Goal: Information Seeking & Learning: Learn about a topic

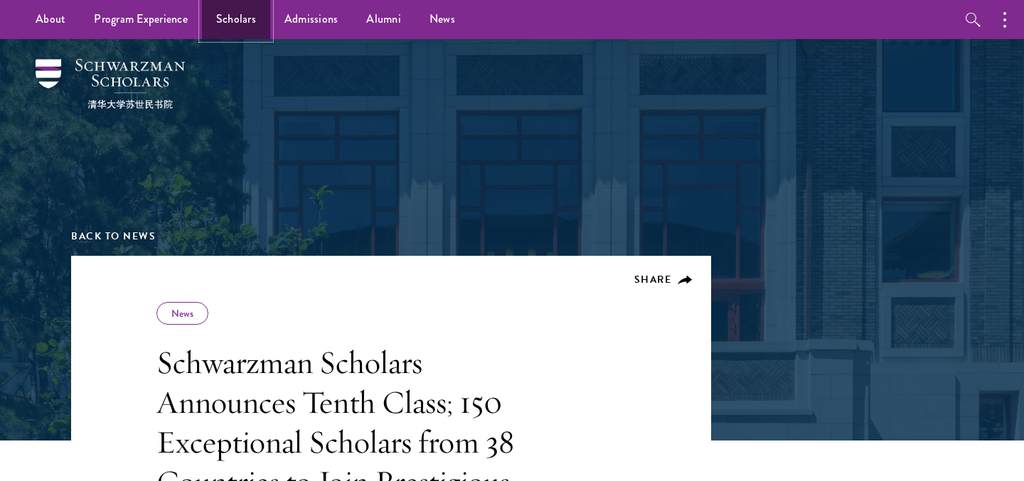
click at [236, 14] on link "Scholars" at bounding box center [236, 19] width 68 height 39
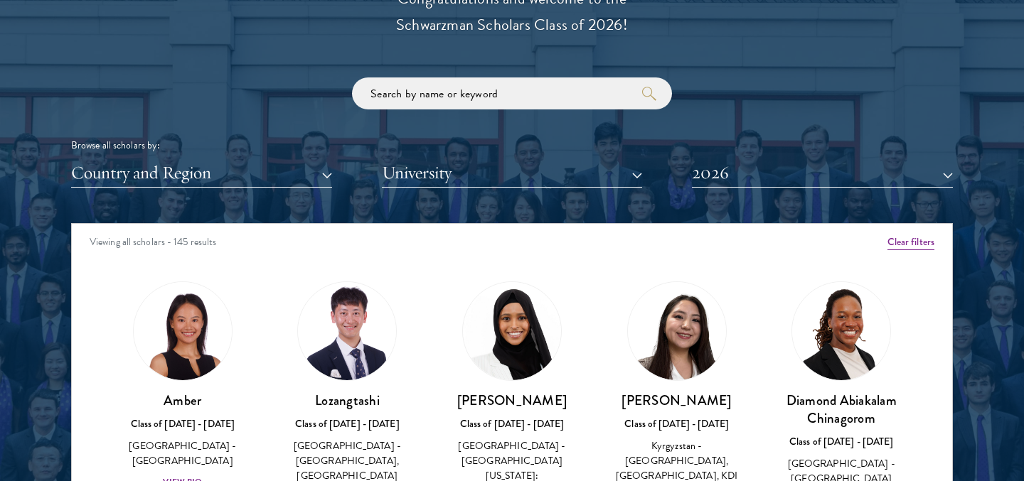
scroll to position [1791, 0]
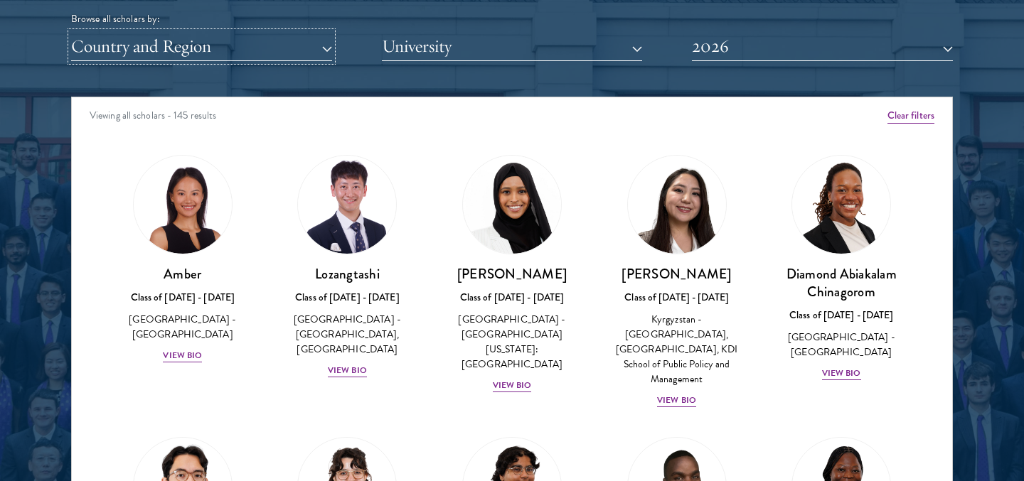
click at [257, 51] on button "Country and Region" at bounding box center [201, 46] width 261 height 29
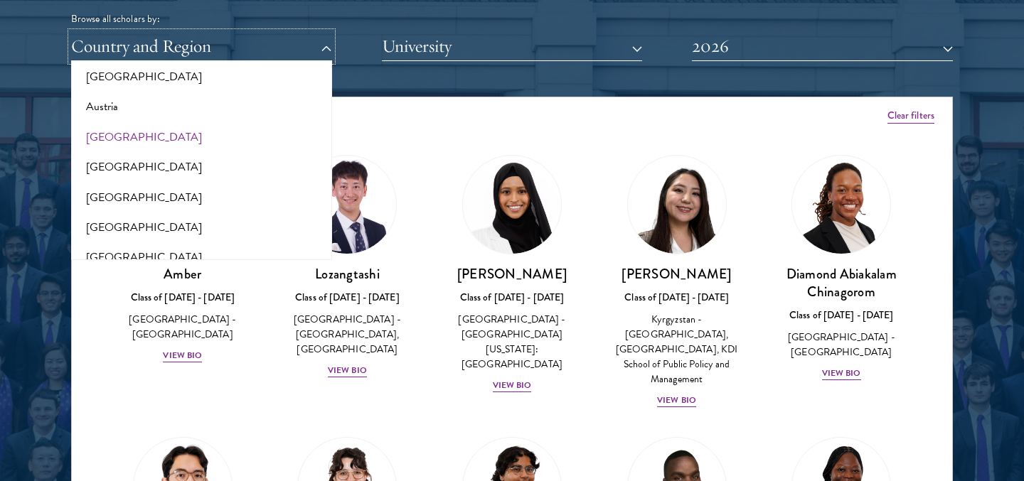
scroll to position [182, 0]
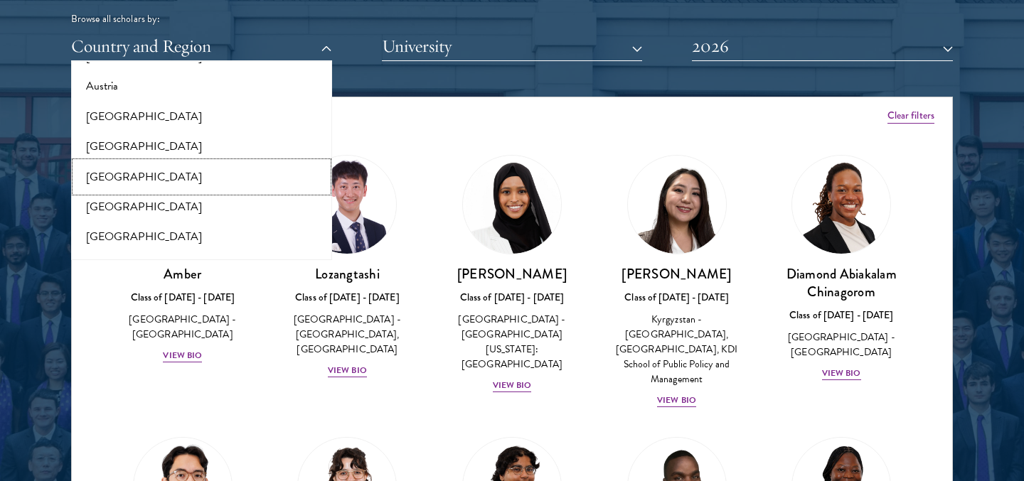
click at [124, 170] on button "[GEOGRAPHIC_DATA]" at bounding box center [201, 177] width 252 height 30
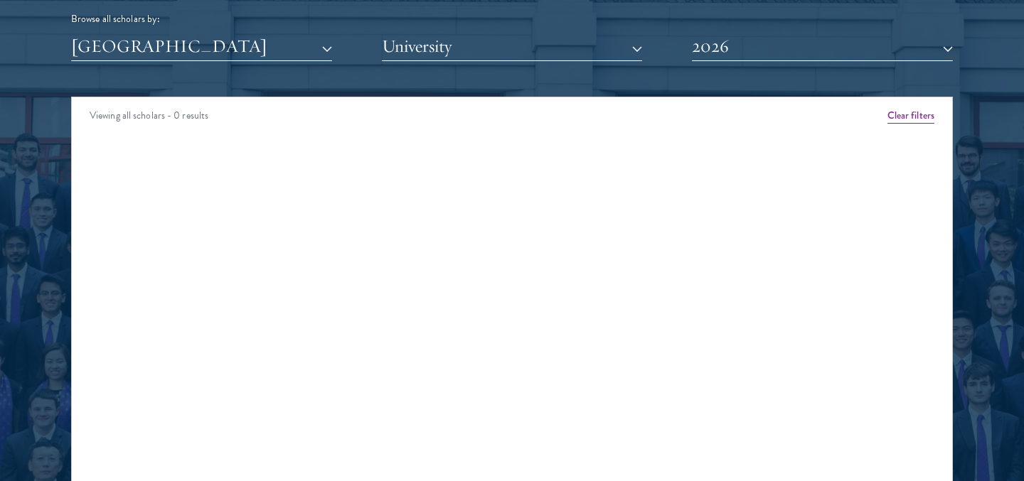
click at [690, 53] on div "[GEOGRAPHIC_DATA] All Countries and Regions [GEOGRAPHIC_DATA] [GEOGRAPHIC_DATA]…" at bounding box center [512, 46] width 882 height 29
click at [719, 53] on button "2026" at bounding box center [822, 46] width 261 height 29
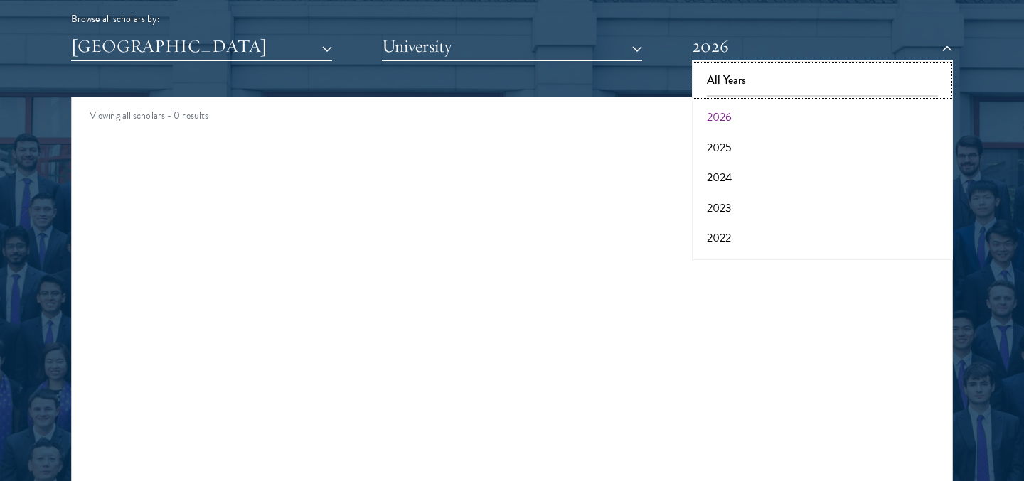
click at [722, 71] on button "All Years" at bounding box center [822, 80] width 252 height 30
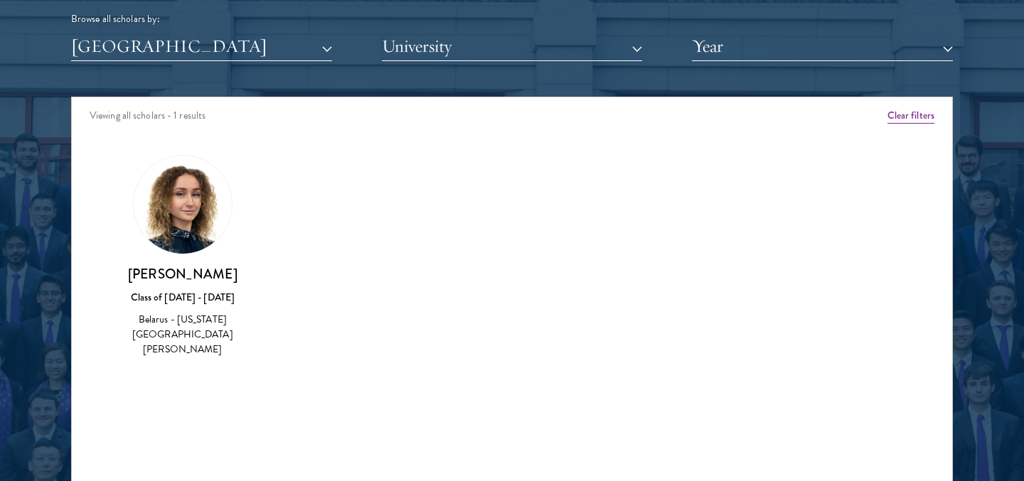
click at [203, 191] on img at bounding box center [183, 205] width 98 height 98
click at [181, 207] on img at bounding box center [183, 205] width 98 height 98
click at [188, 49] on button "[GEOGRAPHIC_DATA]" at bounding box center [201, 46] width 261 height 29
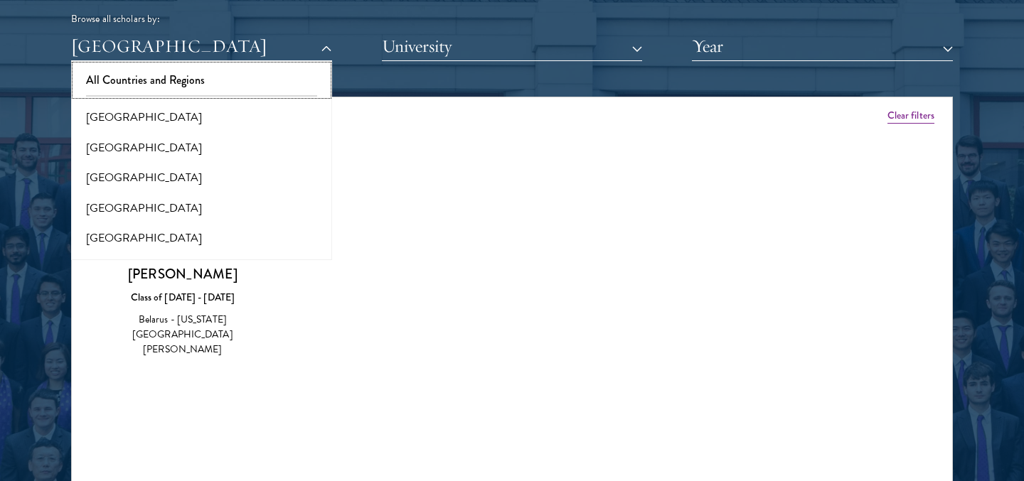
click at [181, 74] on button "All Countries and Regions" at bounding box center [201, 80] width 252 height 30
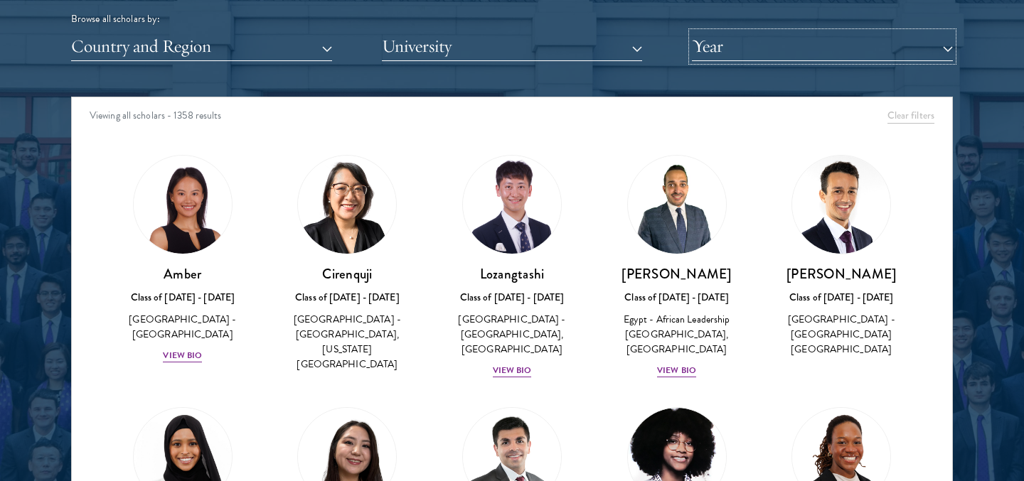
click at [721, 32] on button "Year" at bounding box center [822, 46] width 261 height 29
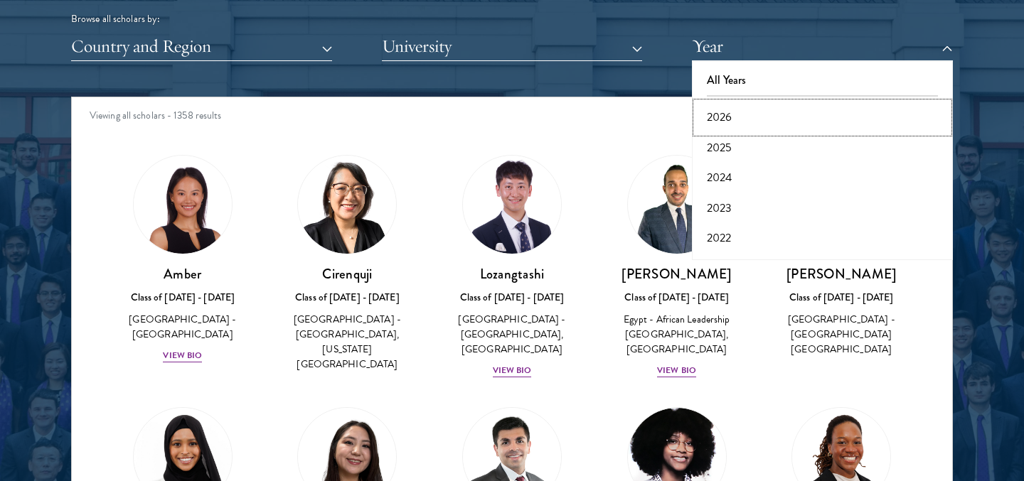
click at [732, 122] on button "2026" at bounding box center [822, 117] width 252 height 30
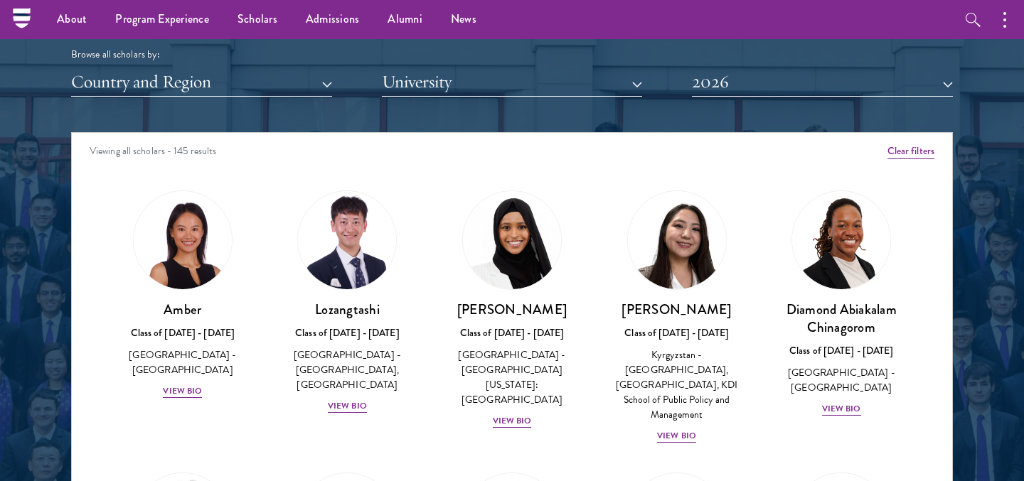
scroll to position [1750, 0]
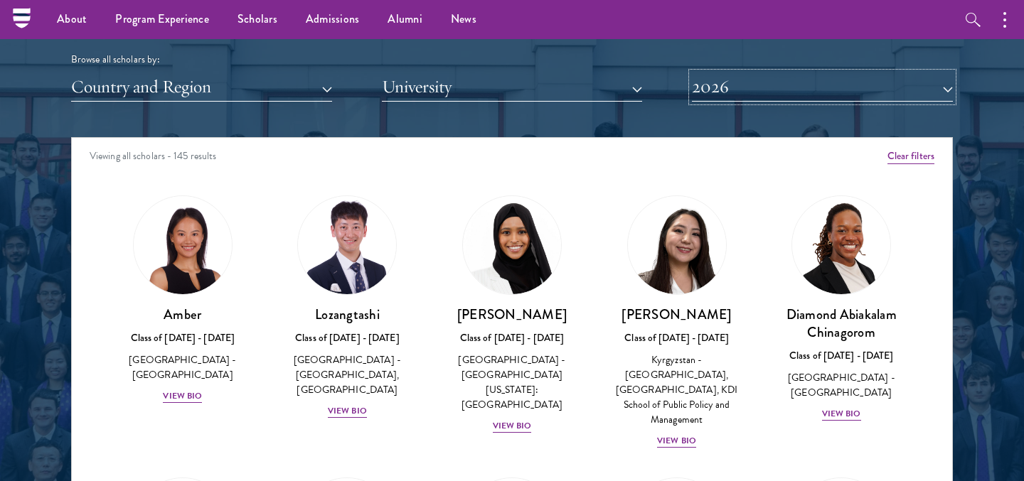
click at [734, 81] on button "2026" at bounding box center [822, 87] width 261 height 29
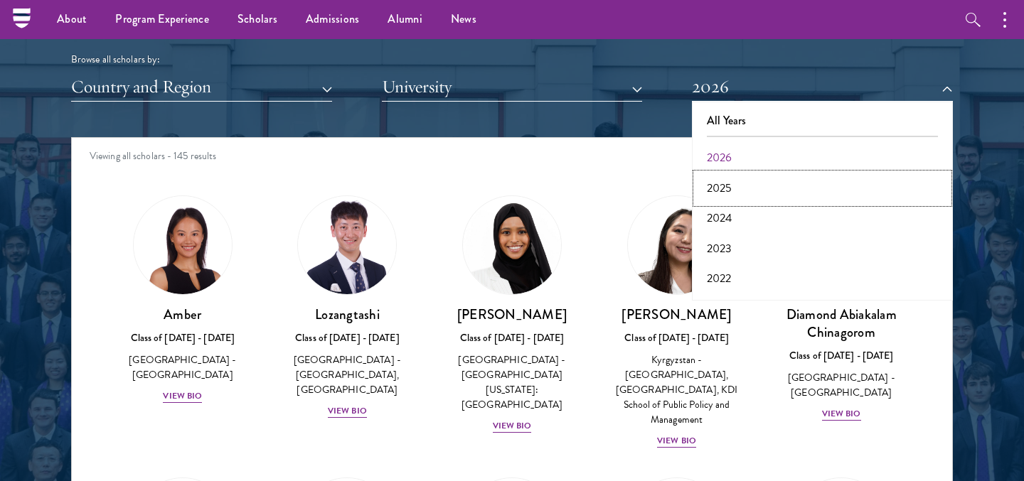
click at [724, 189] on button "2025" at bounding box center [822, 188] width 252 height 30
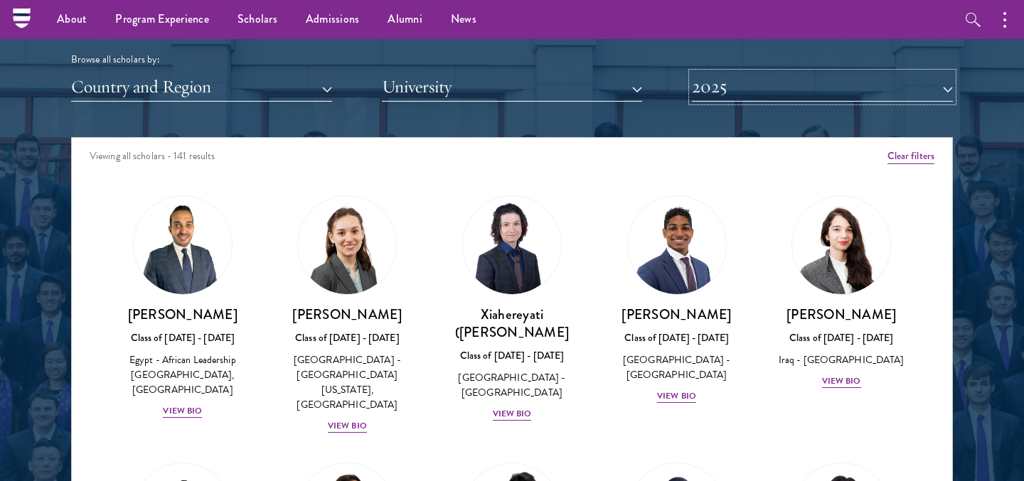
click at [751, 81] on button "2025" at bounding box center [822, 87] width 261 height 29
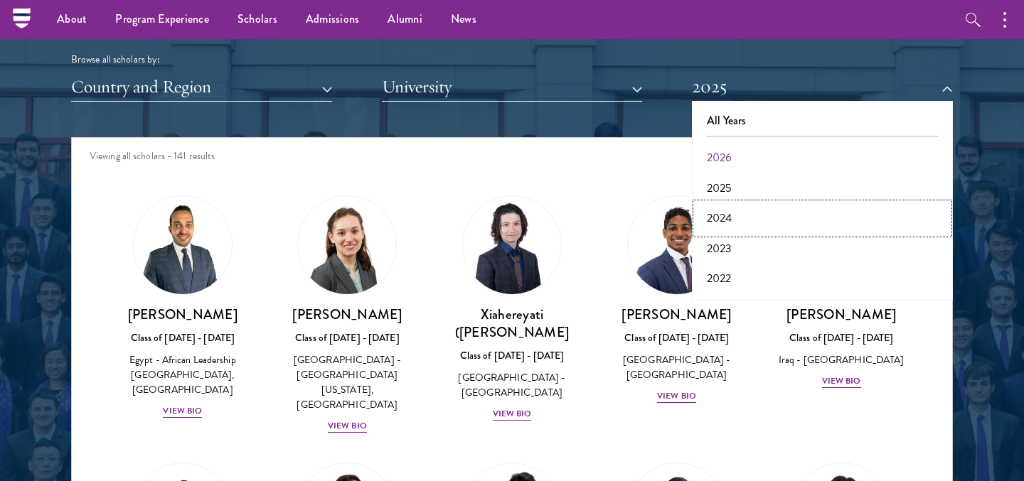
click at [729, 218] on button "2024" at bounding box center [822, 218] width 252 height 30
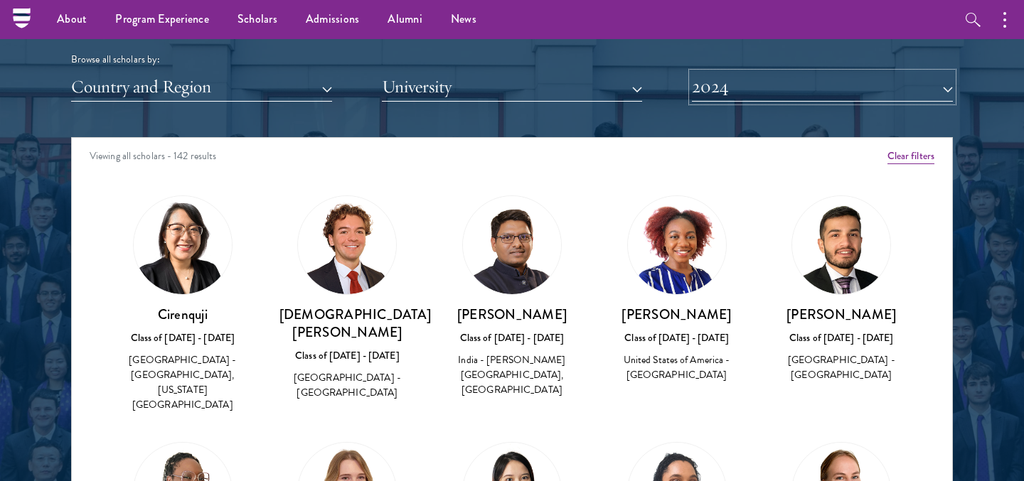
click at [758, 83] on button "2024" at bounding box center [822, 87] width 261 height 29
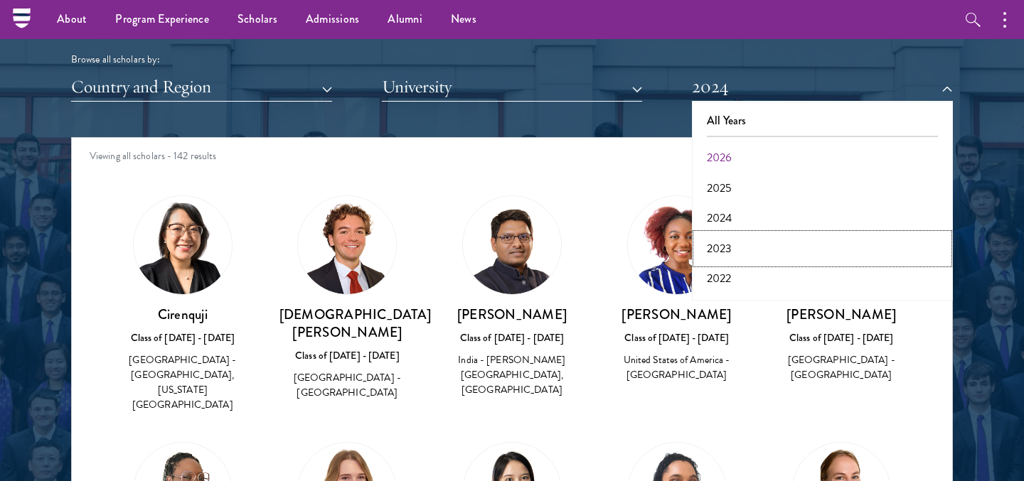
click at [730, 252] on button "2023" at bounding box center [822, 249] width 252 height 30
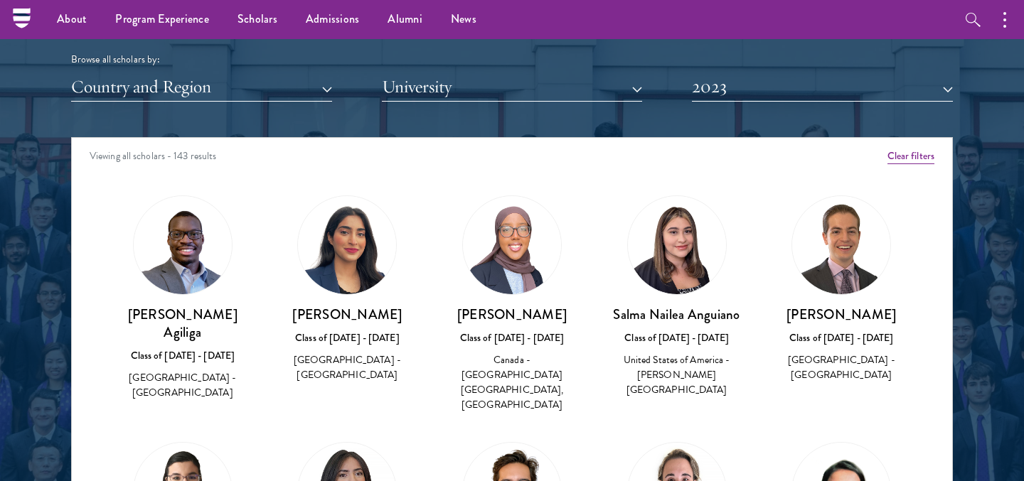
click at [714, 102] on div "Scholar Directory Congratulations and welcome to the Schwarzman Scholars Class …" at bounding box center [512, 202] width 882 height 723
click at [712, 95] on button "2023" at bounding box center [822, 87] width 261 height 29
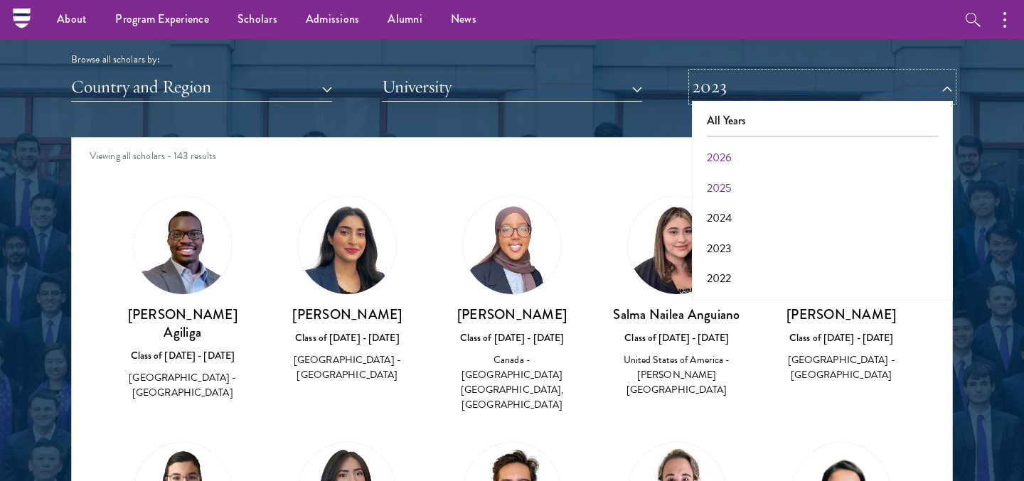
scroll to position [25, 0]
click at [719, 249] on button "2022" at bounding box center [822, 254] width 252 height 30
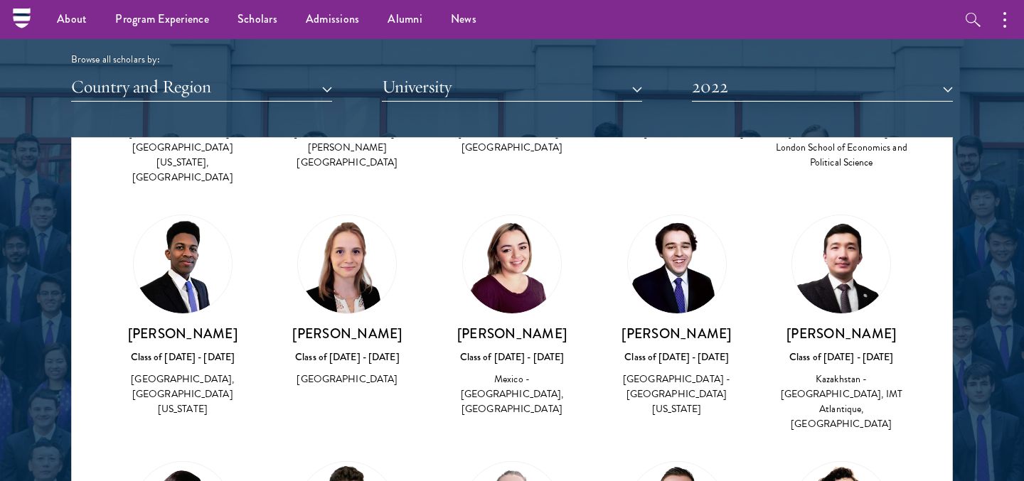
scroll to position [391, 0]
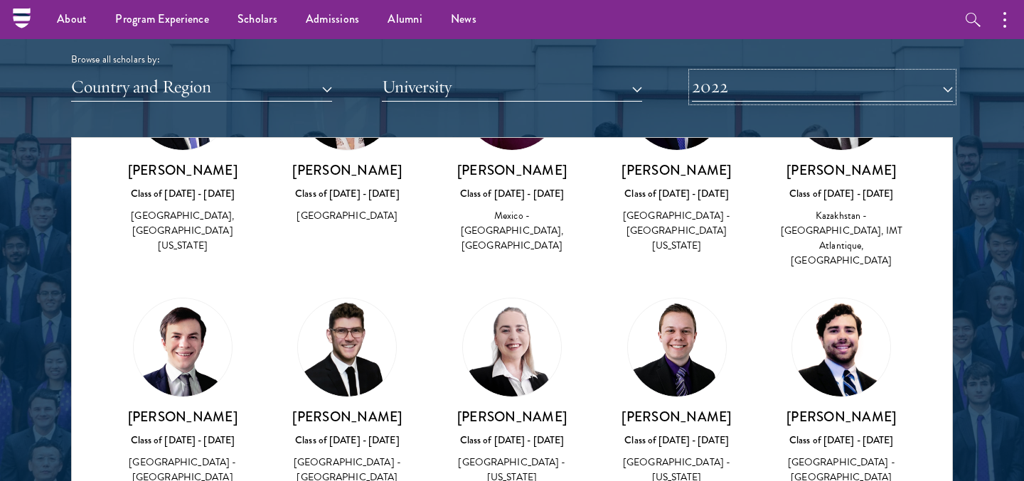
click at [790, 87] on button "2022" at bounding box center [822, 87] width 261 height 29
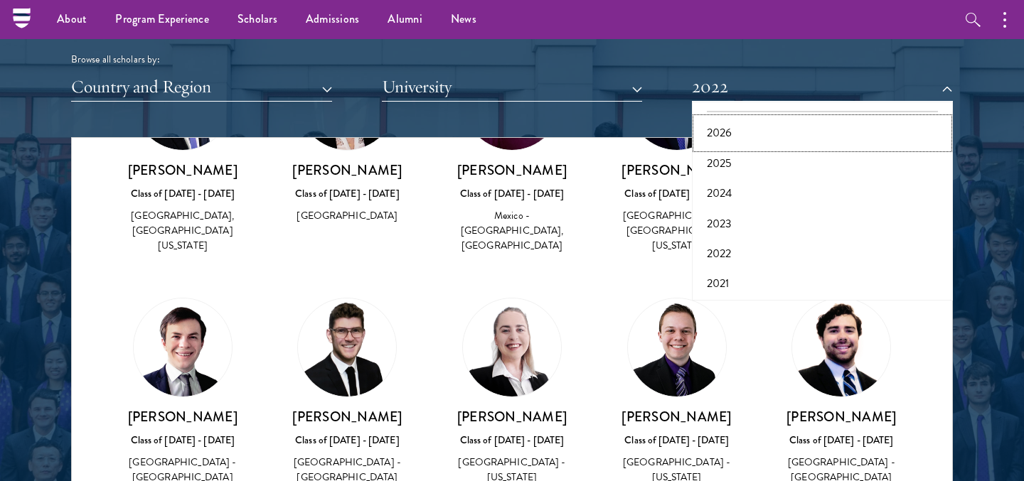
click at [780, 135] on button "2026" at bounding box center [822, 133] width 252 height 30
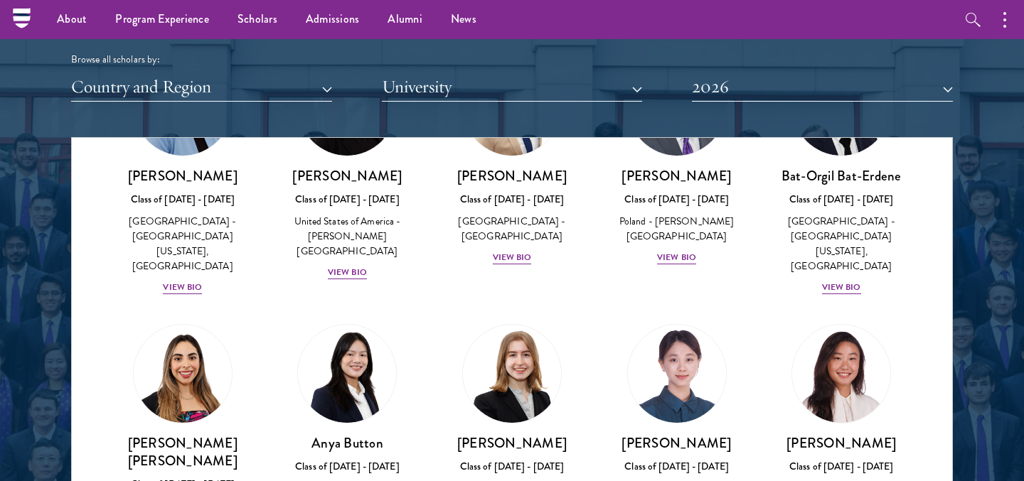
scroll to position [1254, 0]
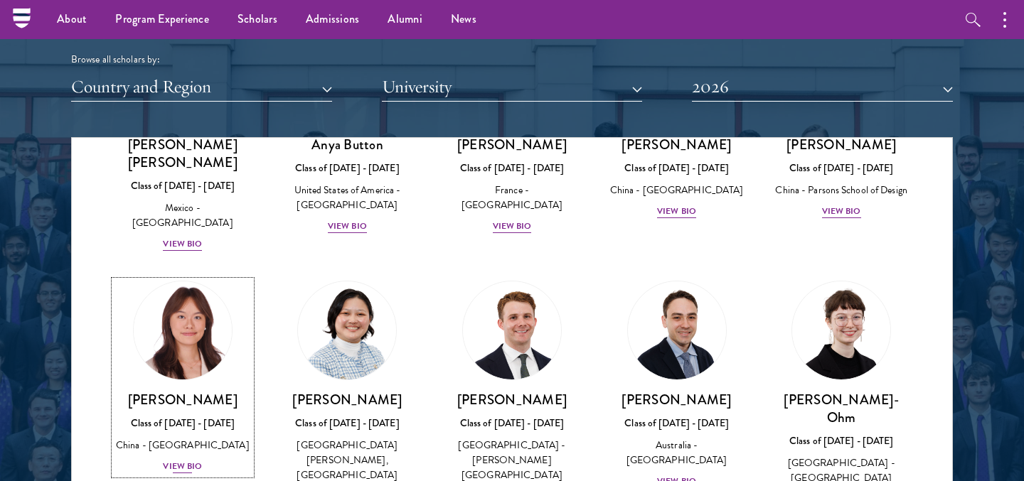
click at [191, 289] on img at bounding box center [183, 331] width 108 height 108
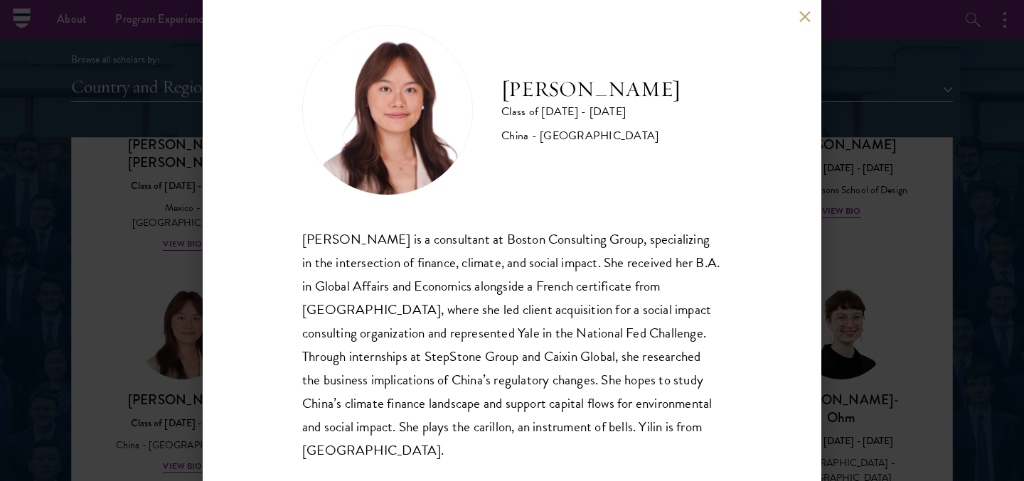
scroll to position [18, 0]
click at [129, 398] on div "[PERSON_NAME] Class of [DATE] - [DATE] [GEOGRAPHIC_DATA] - [GEOGRAPHIC_DATA] [P…" at bounding box center [512, 240] width 1024 height 481
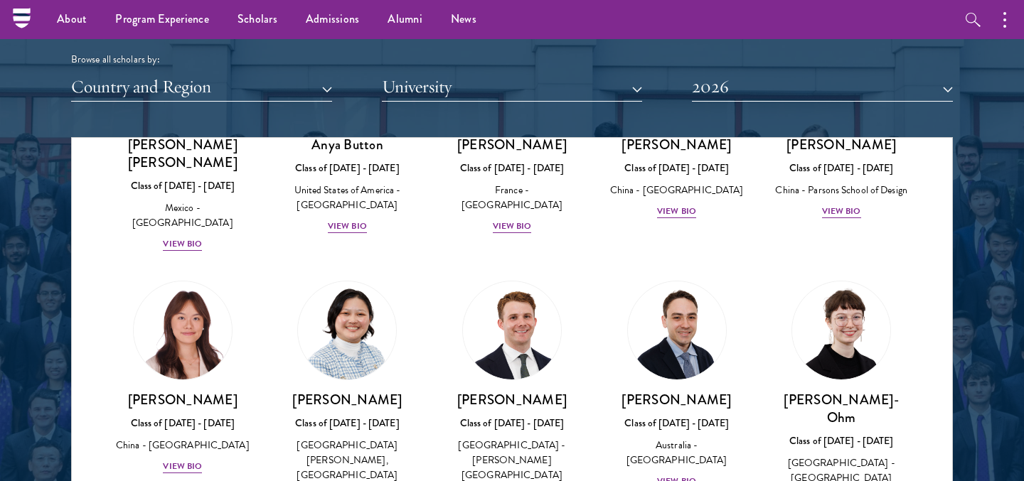
click at [427, 432] on div "[PERSON_NAME] Class of [DATE] - [DATE] [GEOGRAPHIC_DATA] - [PERSON_NAME][GEOGRA…" at bounding box center [347, 393] width 165 height 252
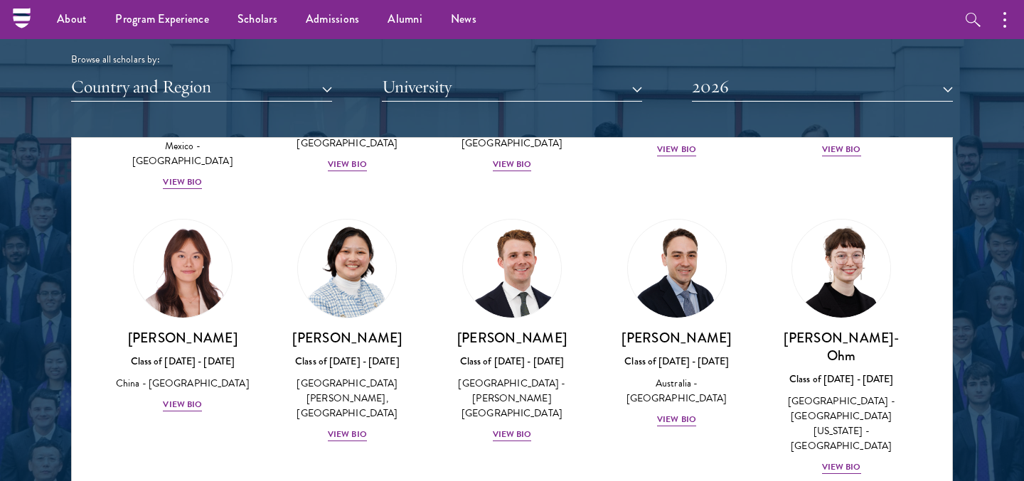
scroll to position [1336, 0]
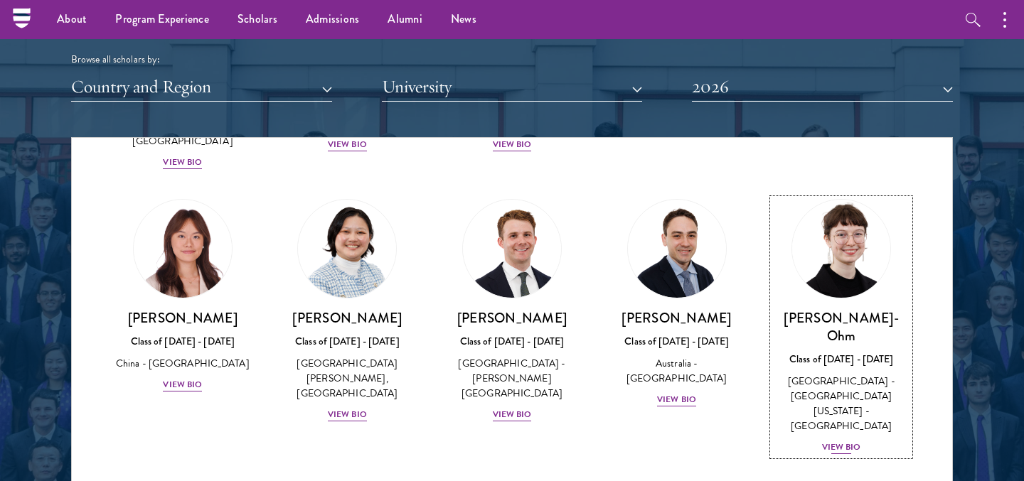
click at [847, 202] on img at bounding box center [841, 249] width 108 height 108
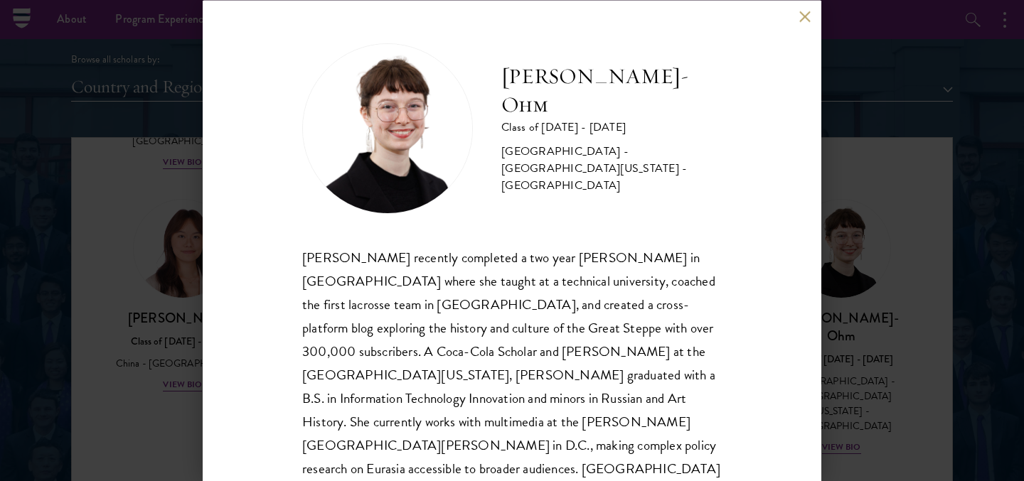
click at [838, 240] on div "[PERSON_NAME]-Ohm Class of [DATE] - [DATE] [GEOGRAPHIC_DATA] - [GEOGRAPHIC_DATA…" at bounding box center [512, 240] width 1024 height 481
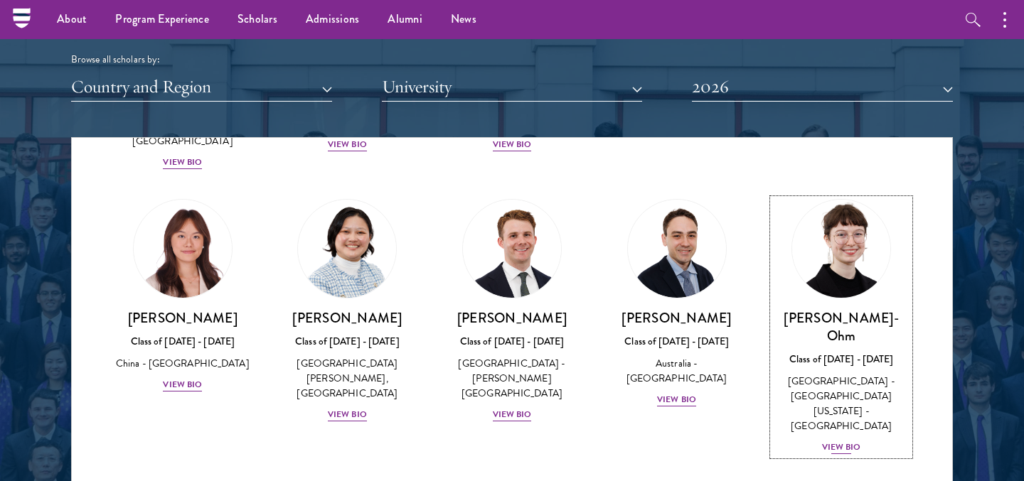
scroll to position [1322, 0]
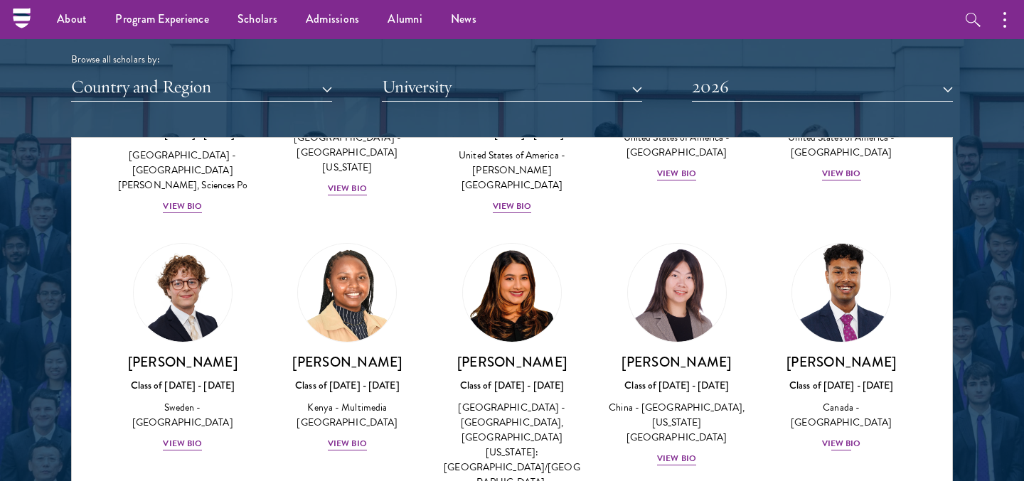
scroll to position [2141, 0]
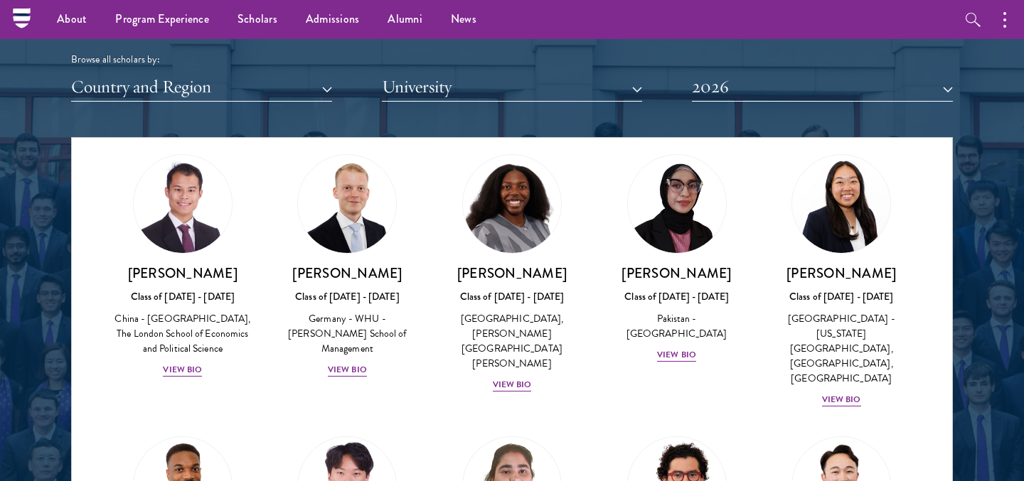
scroll to position [2776, 0]
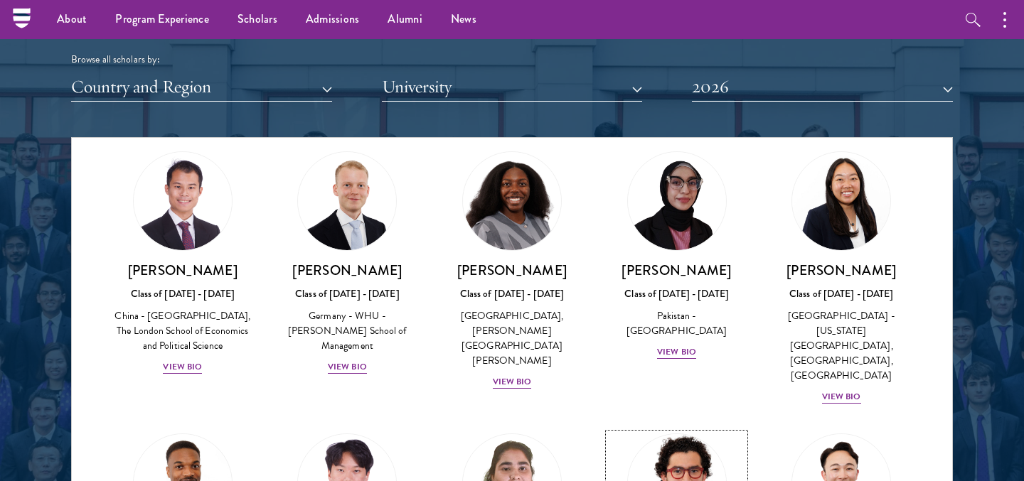
click at [668, 429] on img at bounding box center [677, 483] width 108 height 108
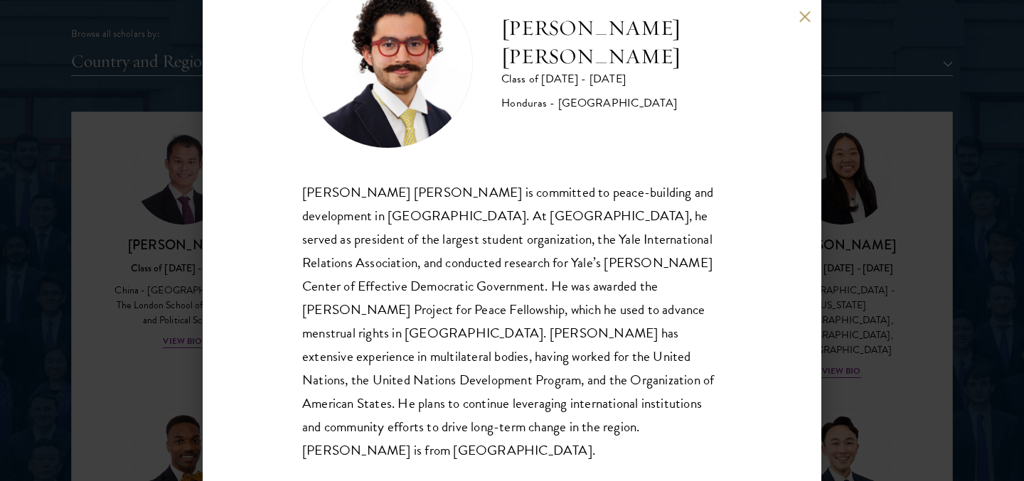
scroll to position [1772, 0]
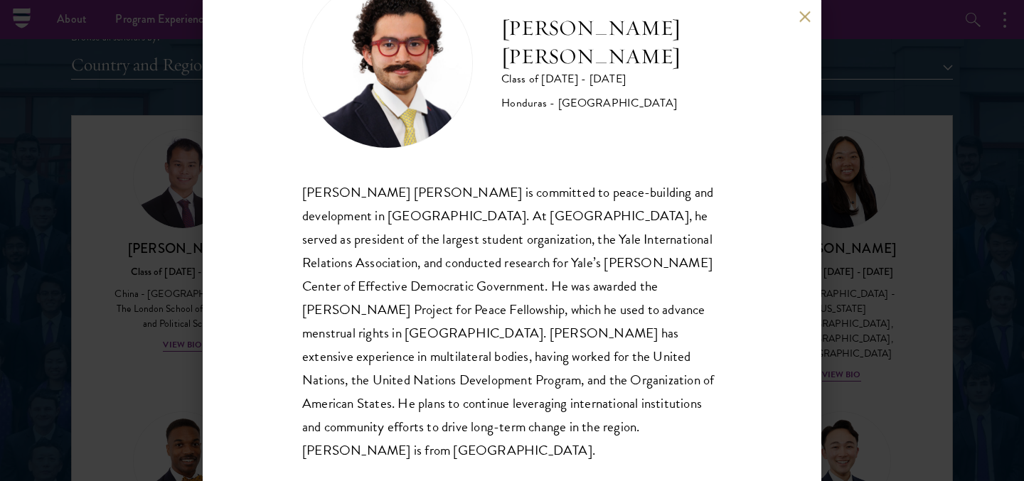
click at [861, 360] on div "[PERSON_NAME] [PERSON_NAME] Class of [DATE] - [DATE] [GEOGRAPHIC_DATA] - [GEOGR…" at bounding box center [512, 240] width 1024 height 481
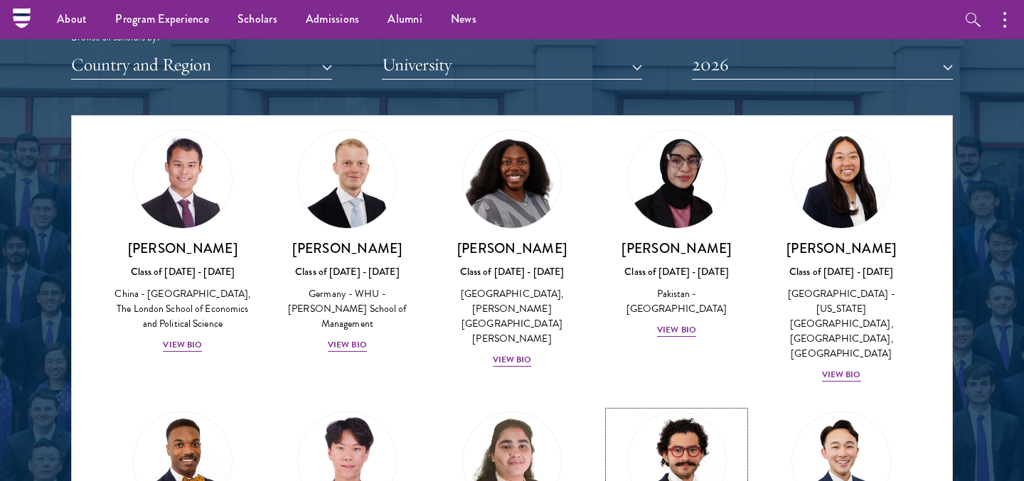
scroll to position [2739, 0]
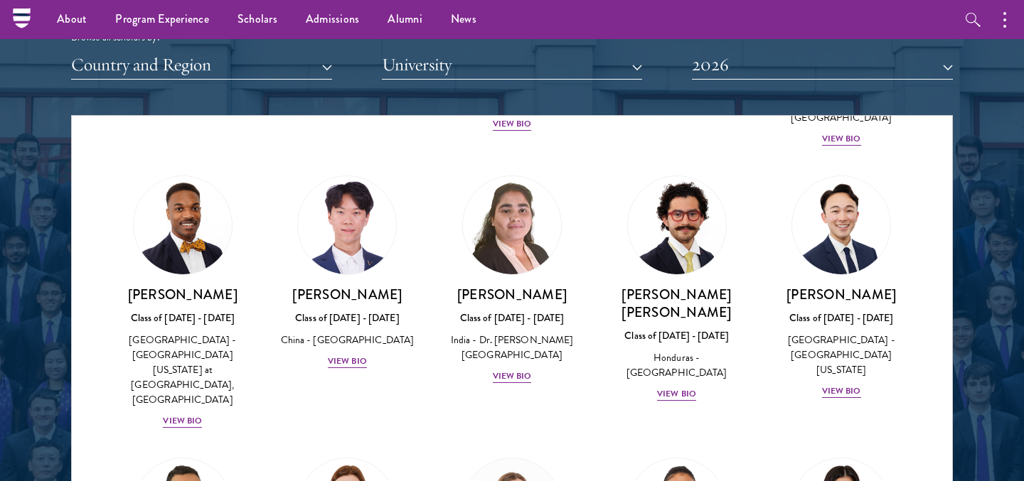
scroll to position [3011, 0]
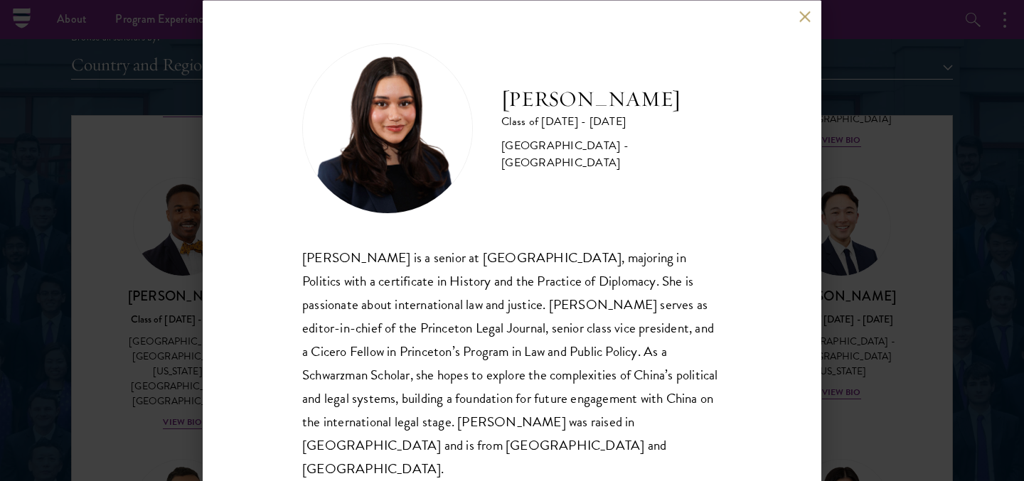
click at [807, 21] on button at bounding box center [804, 17] width 12 height 12
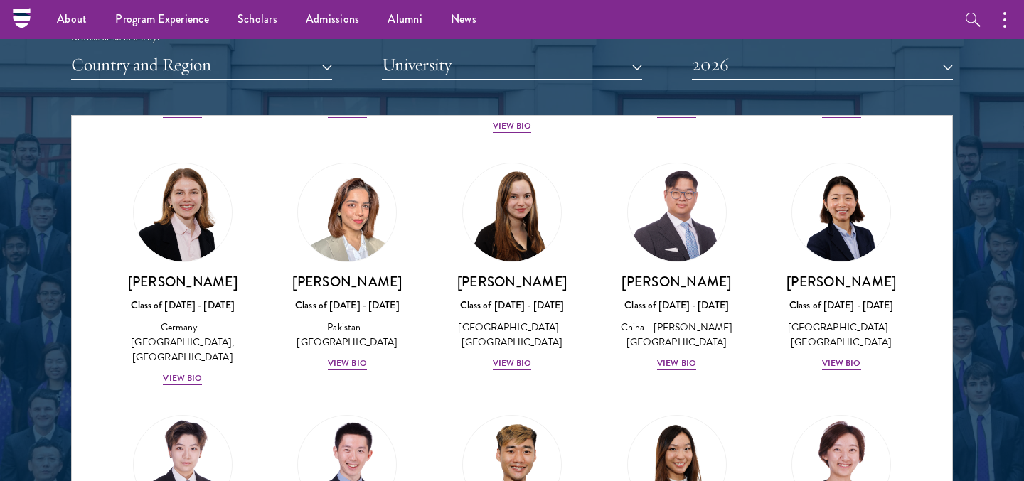
scroll to position [3558, 0]
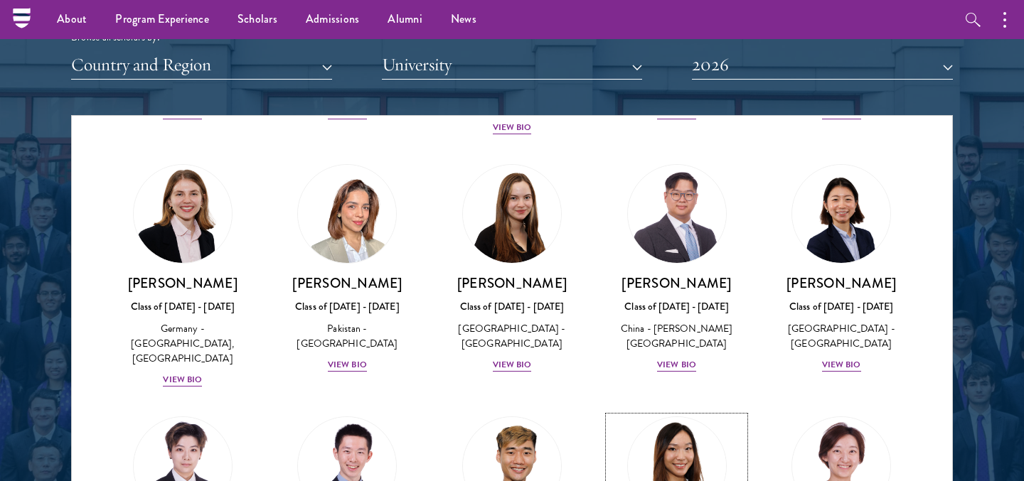
click at [680, 412] on img at bounding box center [677, 466] width 108 height 108
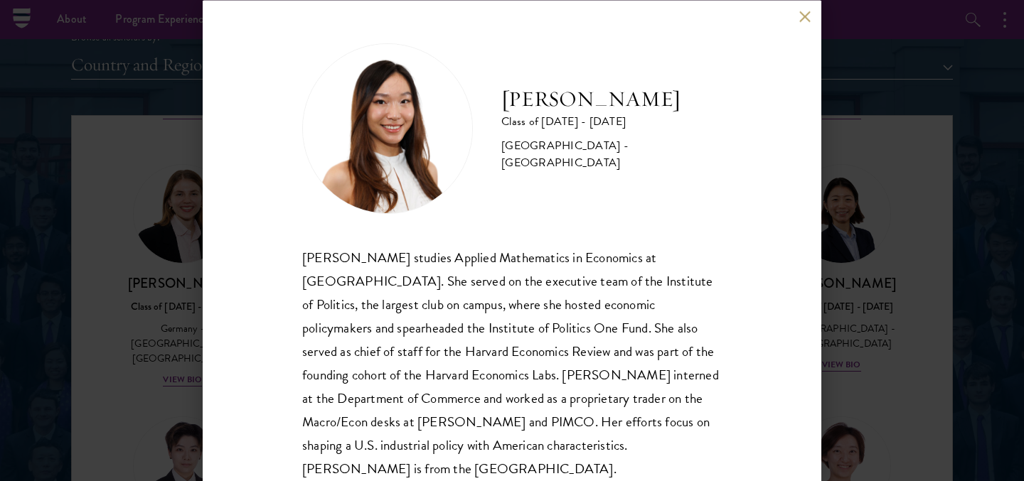
scroll to position [18, 0]
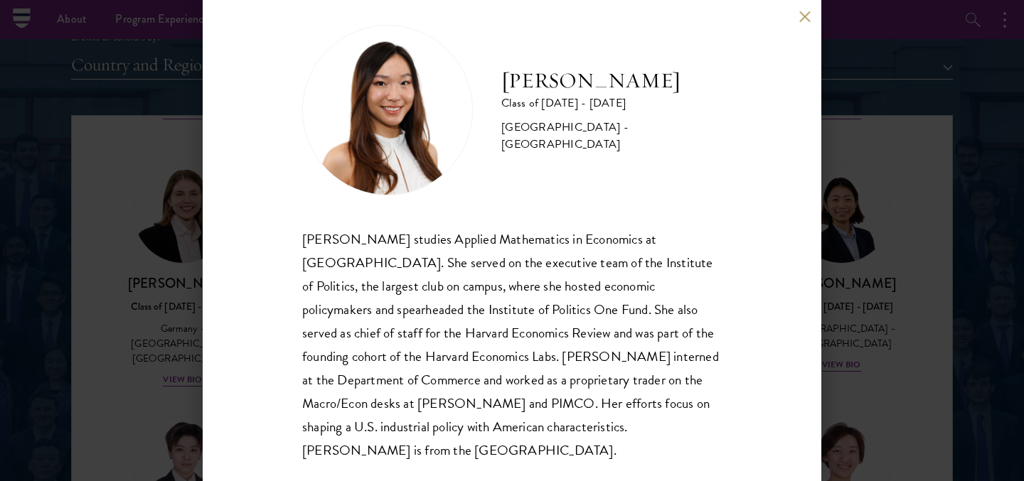
click at [854, 247] on div "[PERSON_NAME] Class of [DATE] - [DATE] [GEOGRAPHIC_DATA] - [GEOGRAPHIC_DATA] [P…" at bounding box center [512, 240] width 1024 height 481
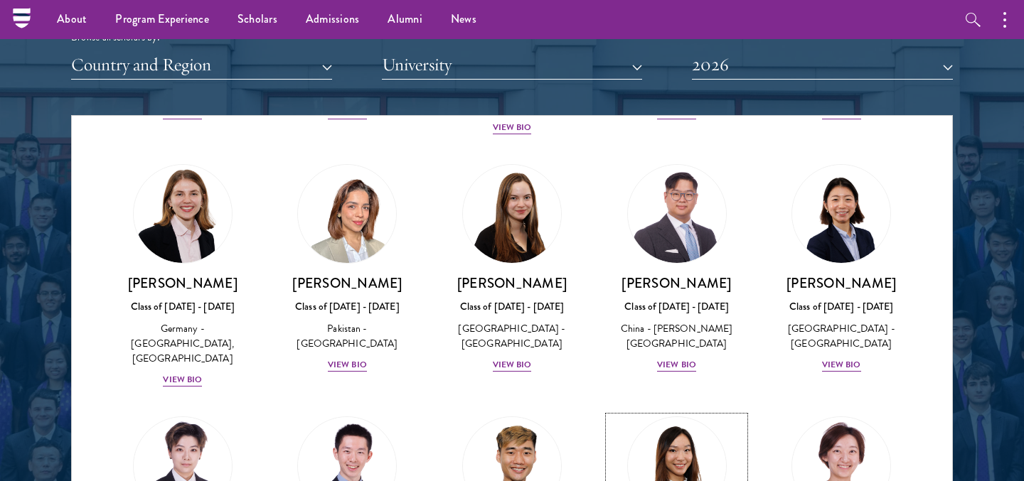
scroll to position [3489, 0]
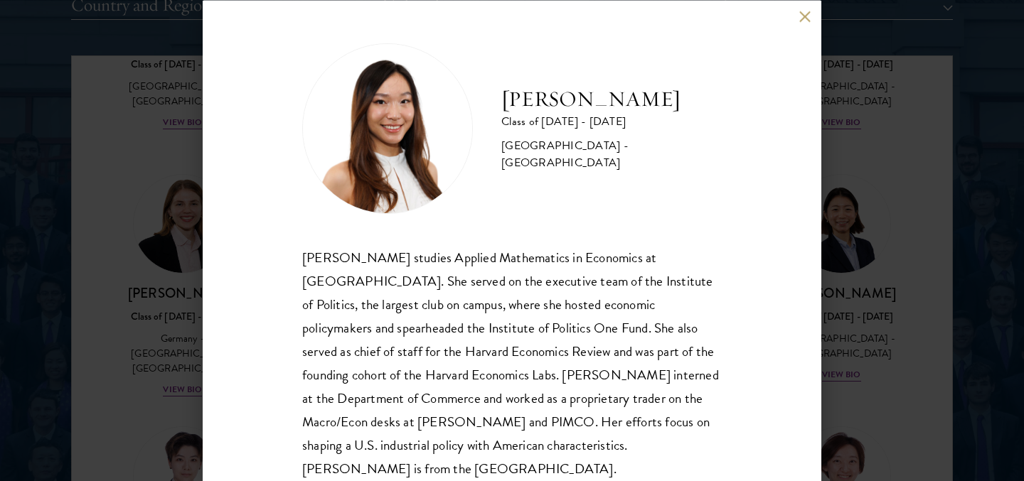
click at [846, 391] on div "[PERSON_NAME] Class of [DATE] - [DATE] [GEOGRAPHIC_DATA] - [GEOGRAPHIC_DATA] [P…" at bounding box center [512, 240] width 1024 height 481
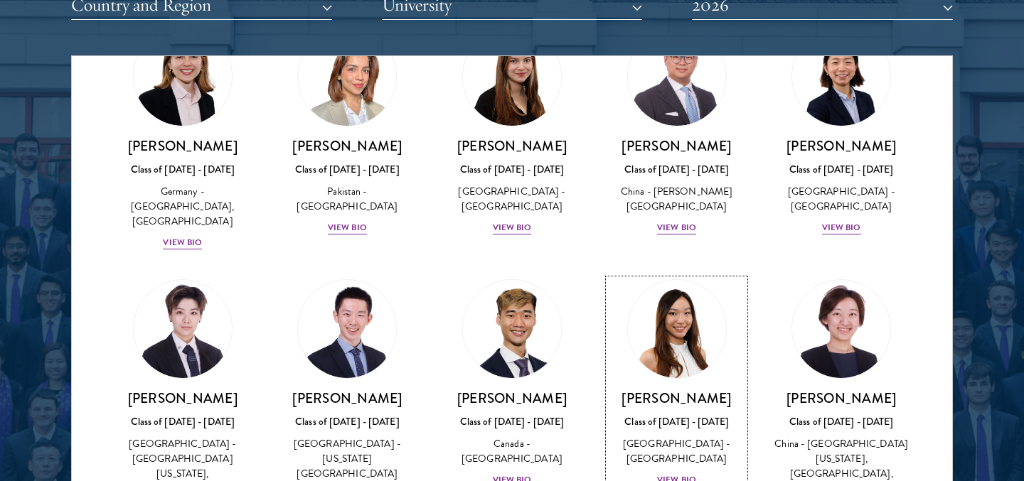
scroll to position [3696, 0]
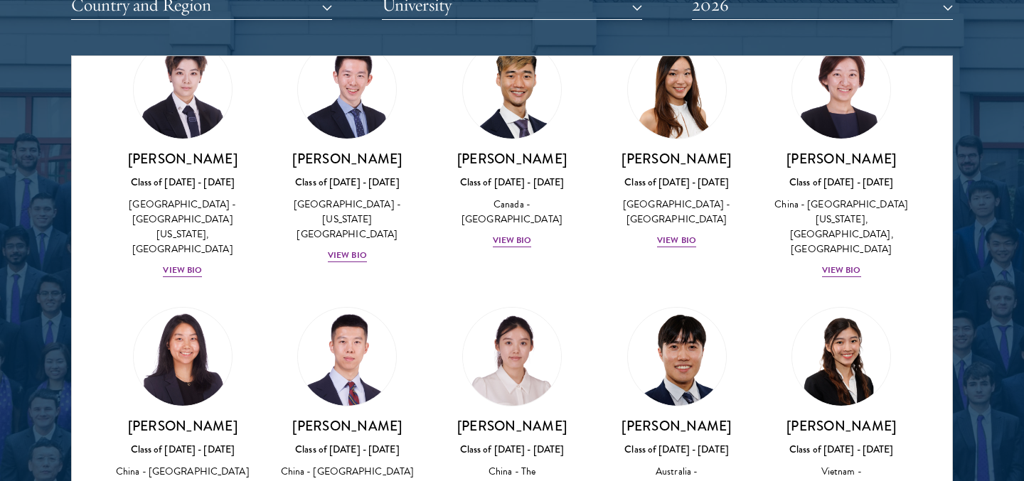
scroll to position [3954, 0]
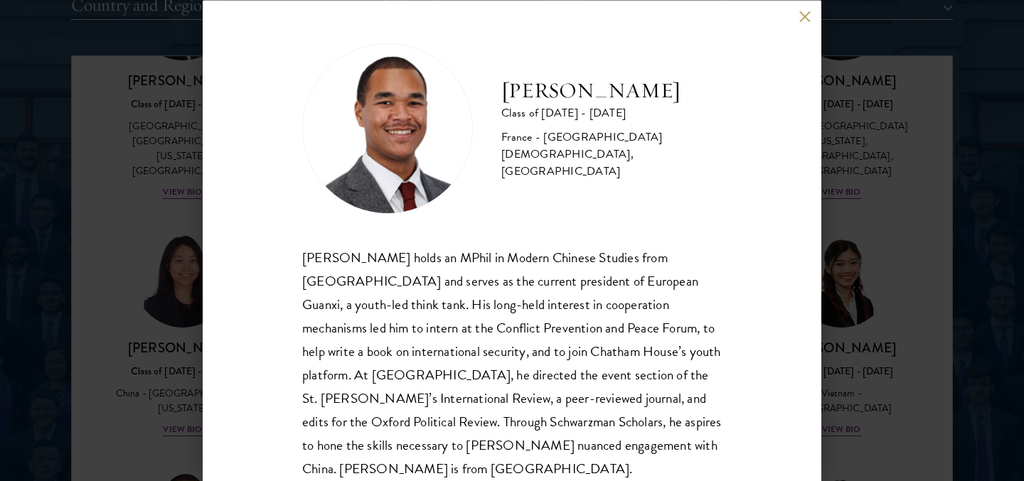
scroll to position [18, 0]
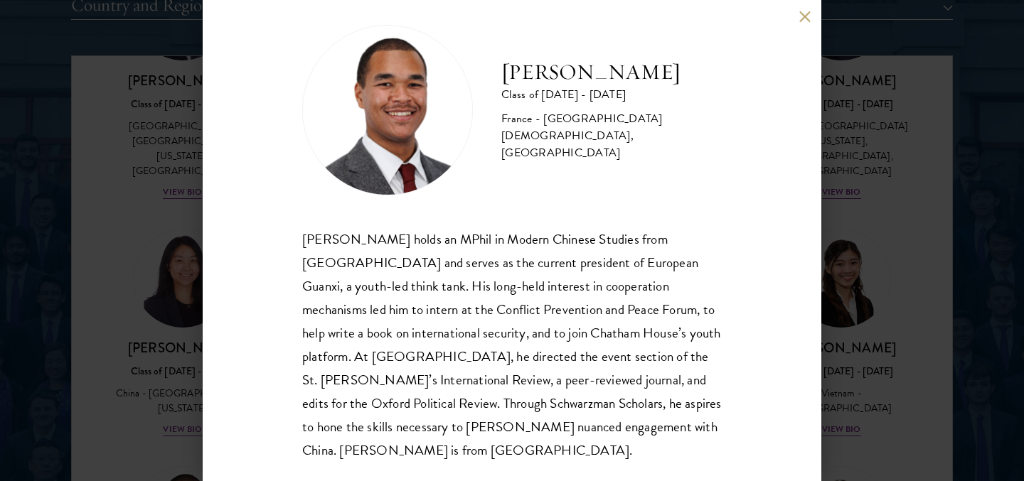
click at [118, 371] on div "[PERSON_NAME] Class of [DATE] - [DATE] France - [GEOGRAPHIC_DATA][DEMOGRAPHIC_D…" at bounding box center [512, 240] width 1024 height 481
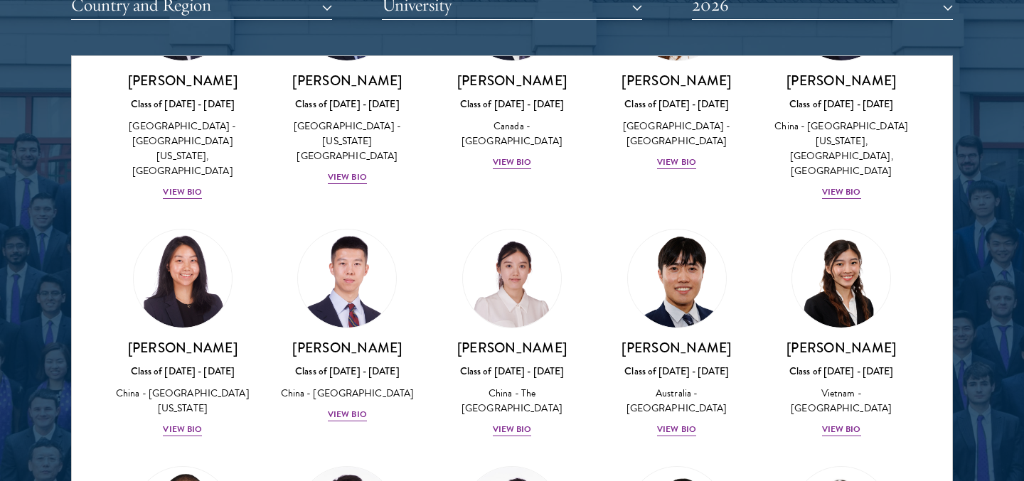
scroll to position [3964, 0]
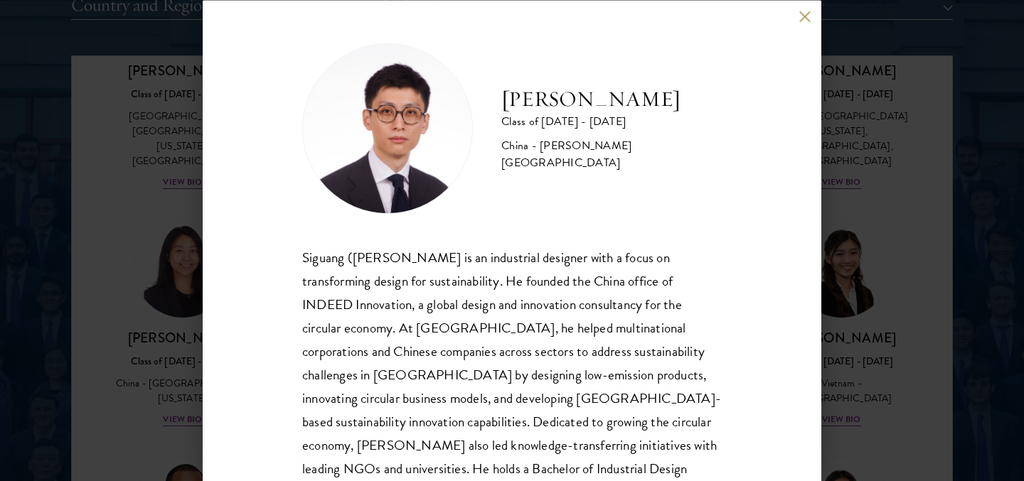
click at [104, 307] on div "[PERSON_NAME] Class of [DATE] - [DATE] [GEOGRAPHIC_DATA] - [PERSON_NAME][GEOGRA…" at bounding box center [512, 240] width 1024 height 481
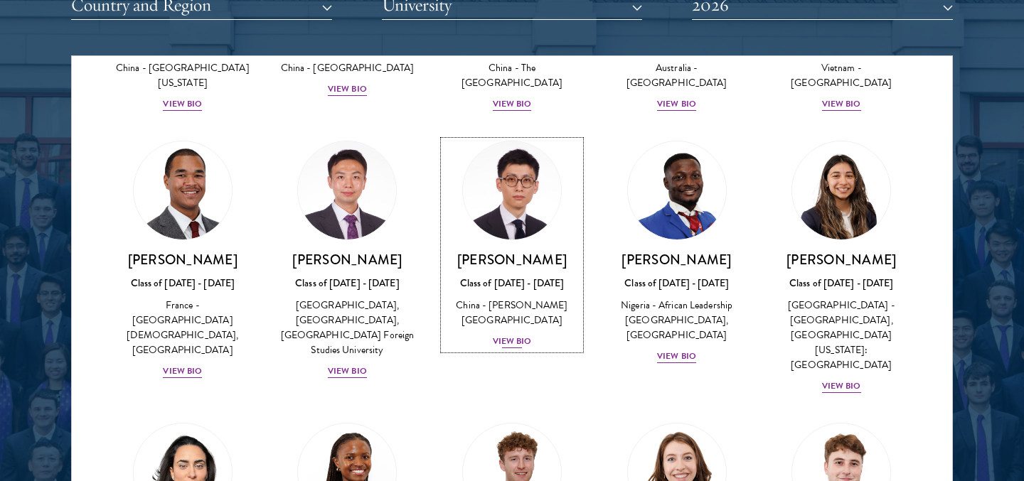
scroll to position [4311, 0]
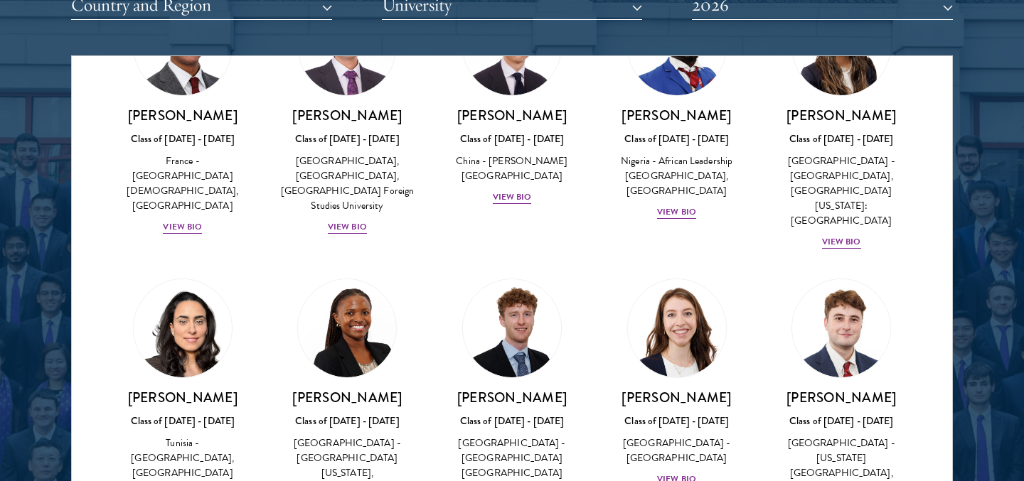
scroll to position [4424, 0]
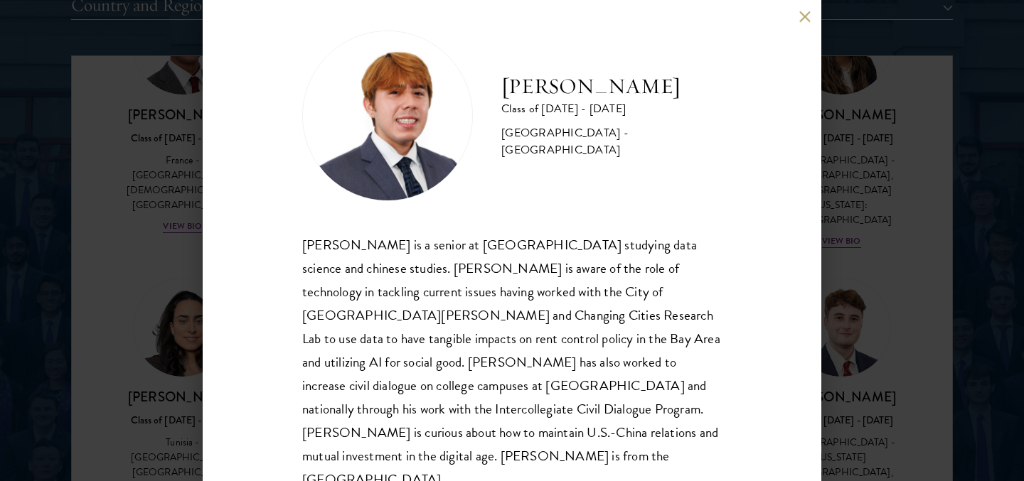
scroll to position [18, 0]
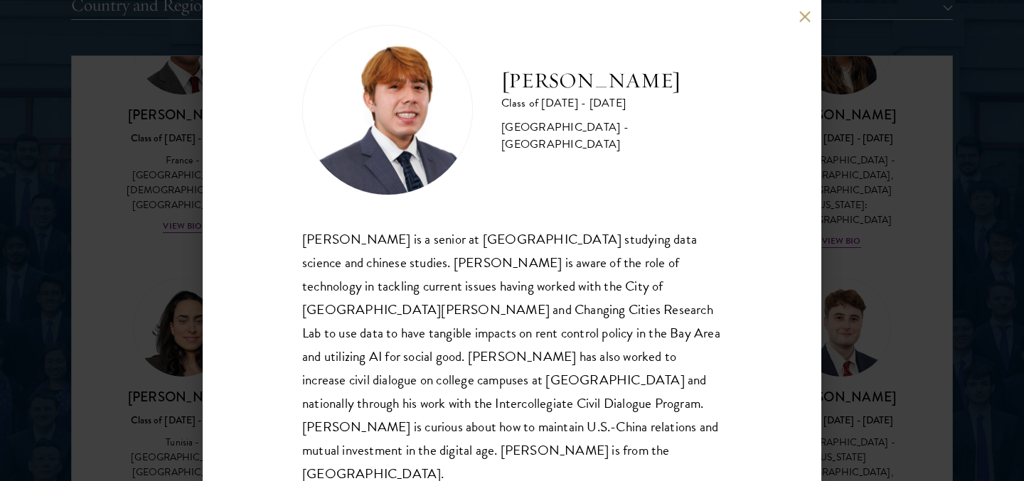
click at [870, 377] on div "[PERSON_NAME] Class of [DATE] - [DATE] [GEOGRAPHIC_DATA] - [GEOGRAPHIC_DATA] [P…" at bounding box center [512, 240] width 1024 height 481
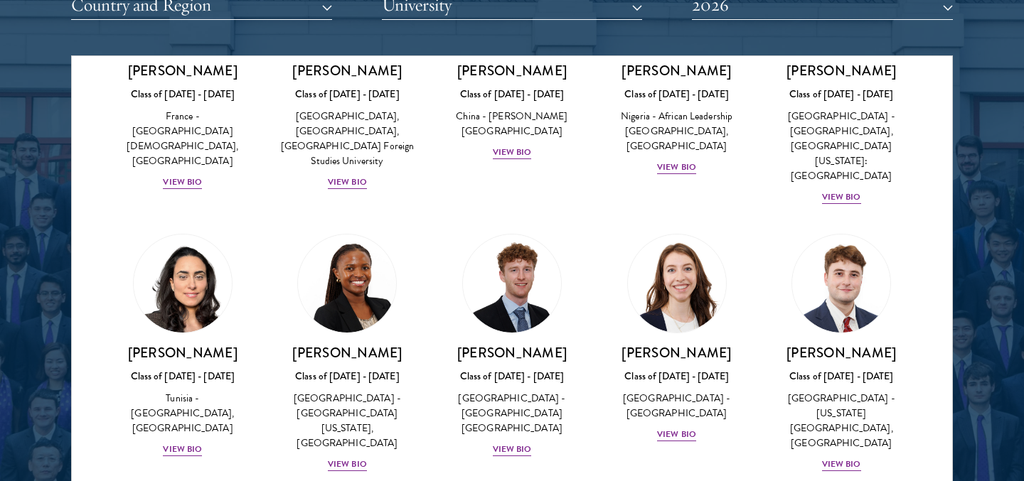
scroll to position [4519, 0]
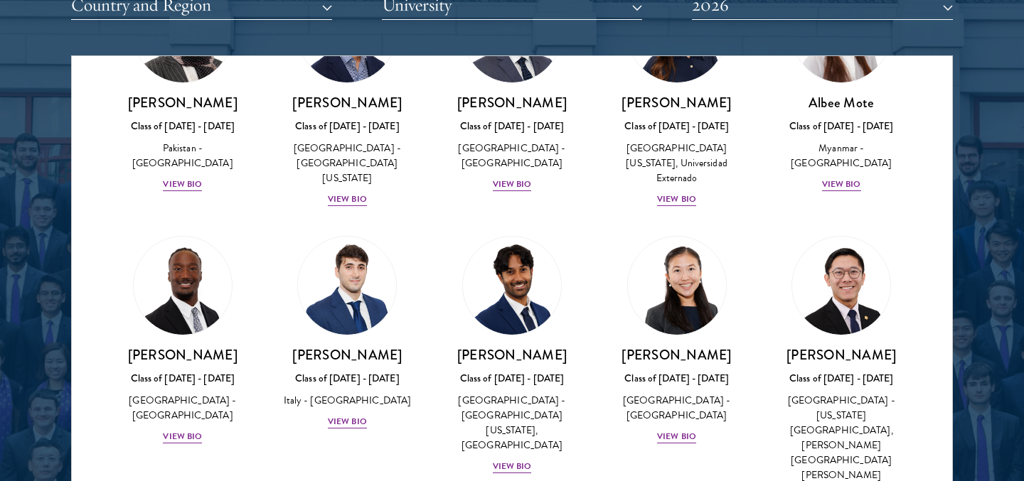
scroll to position [4991, 0]
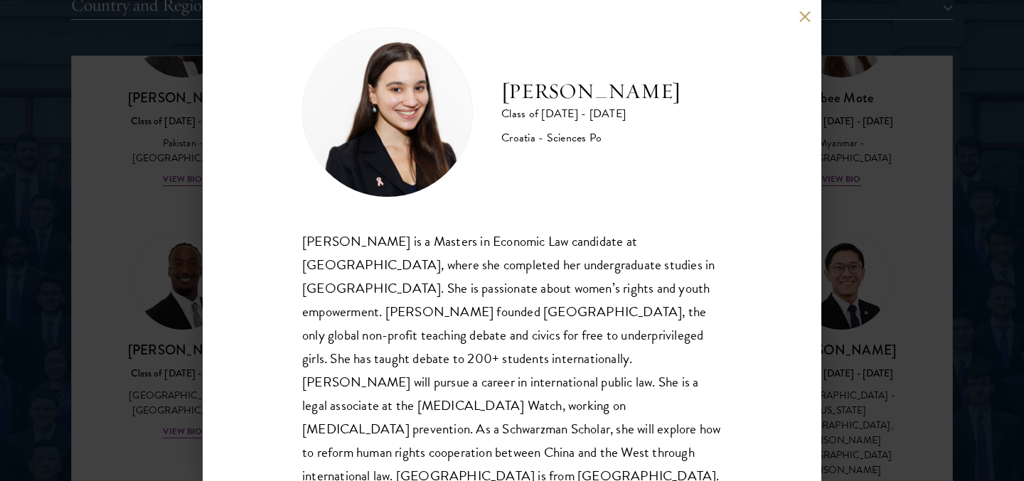
scroll to position [18, 0]
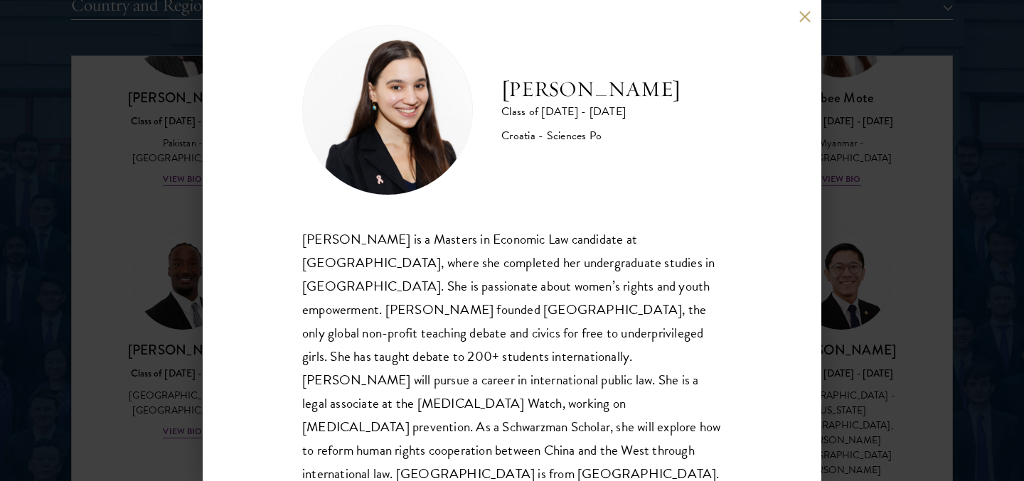
click at [849, 358] on div "[PERSON_NAME] Class of [DATE] - [DATE] Croatia - Sciences Po [PERSON_NAME] is a…" at bounding box center [512, 240] width 1024 height 481
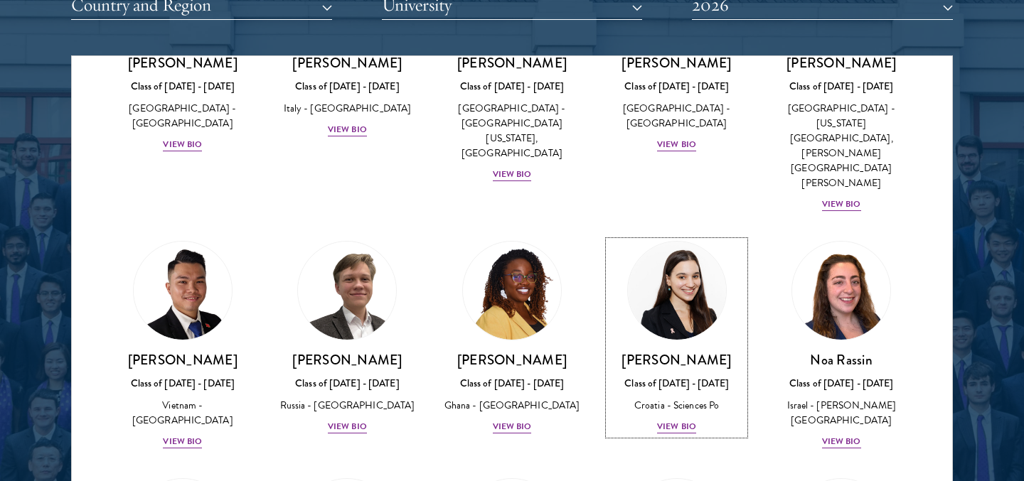
scroll to position [5331, 0]
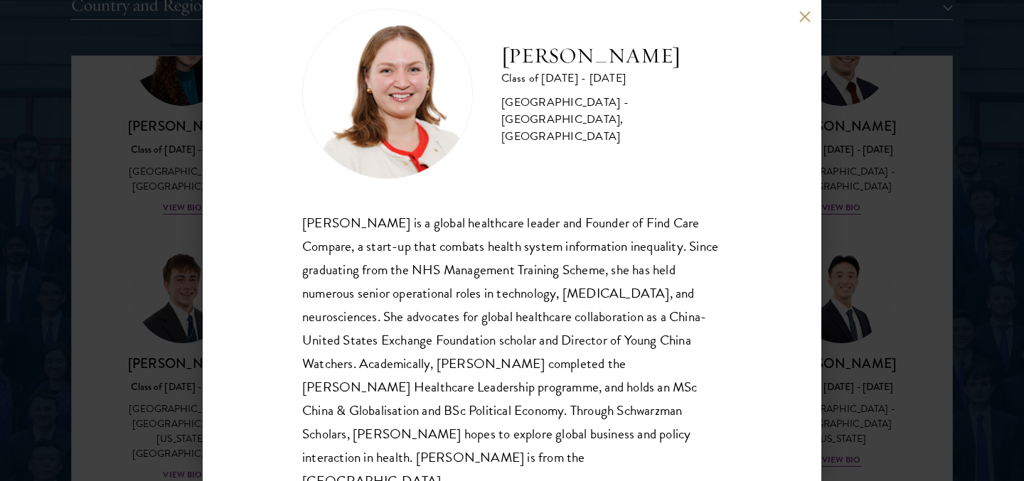
scroll to position [36, 0]
click at [98, 311] on div "[PERSON_NAME] Class of [DATE] - [DATE] [GEOGRAPHIC_DATA] - [GEOGRAPHIC_DATA], […" at bounding box center [512, 240] width 1024 height 481
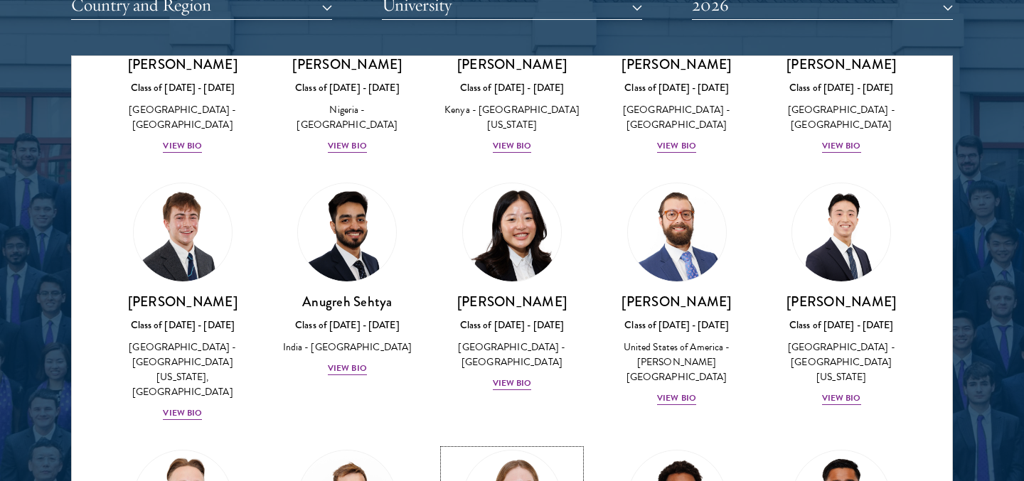
scroll to position [5828, 0]
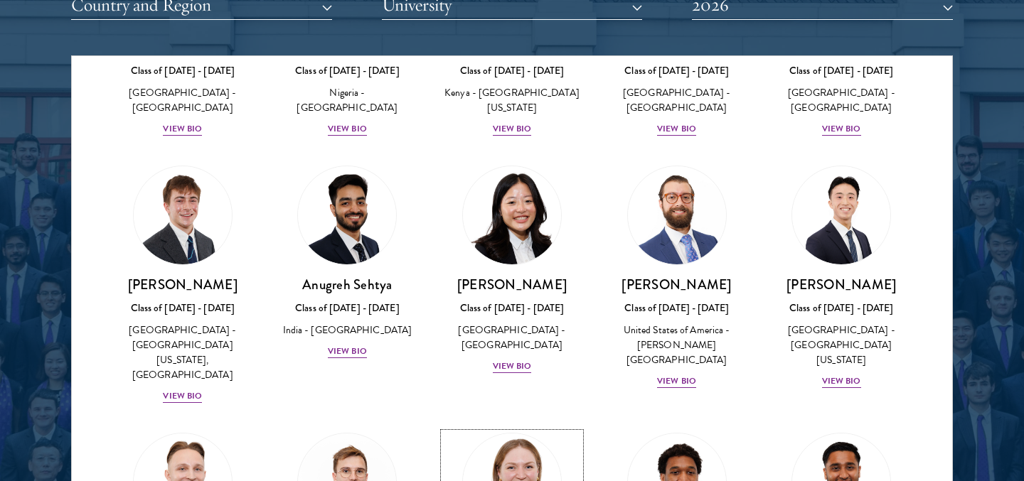
click at [536, 429] on img at bounding box center [512, 483] width 108 height 108
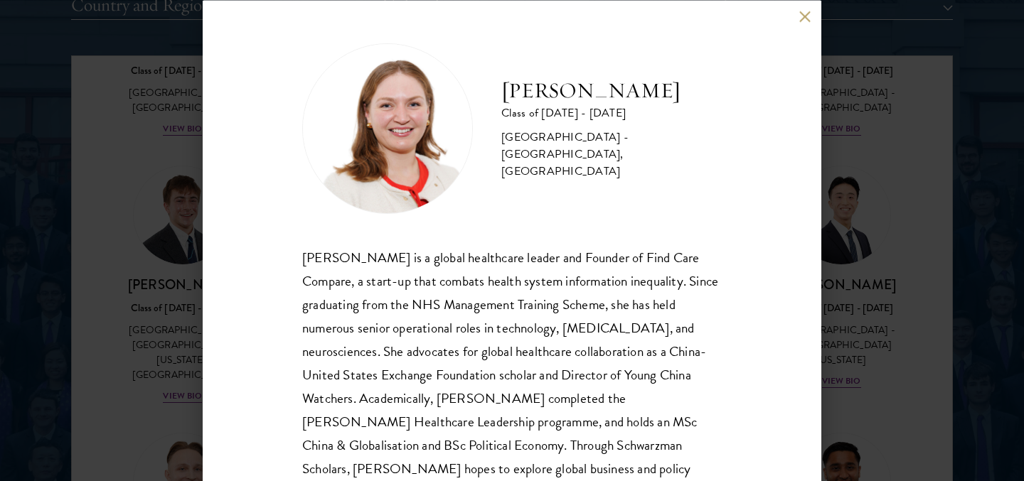
scroll to position [40, 0]
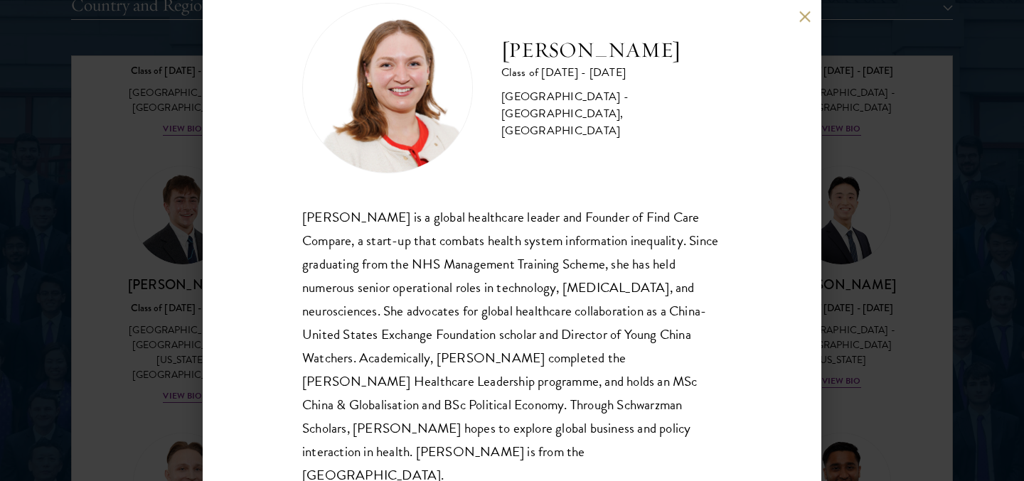
click at [886, 250] on div "[PERSON_NAME] Class of [DATE] - [DATE] [GEOGRAPHIC_DATA] - [GEOGRAPHIC_DATA], […" at bounding box center [512, 240] width 1024 height 481
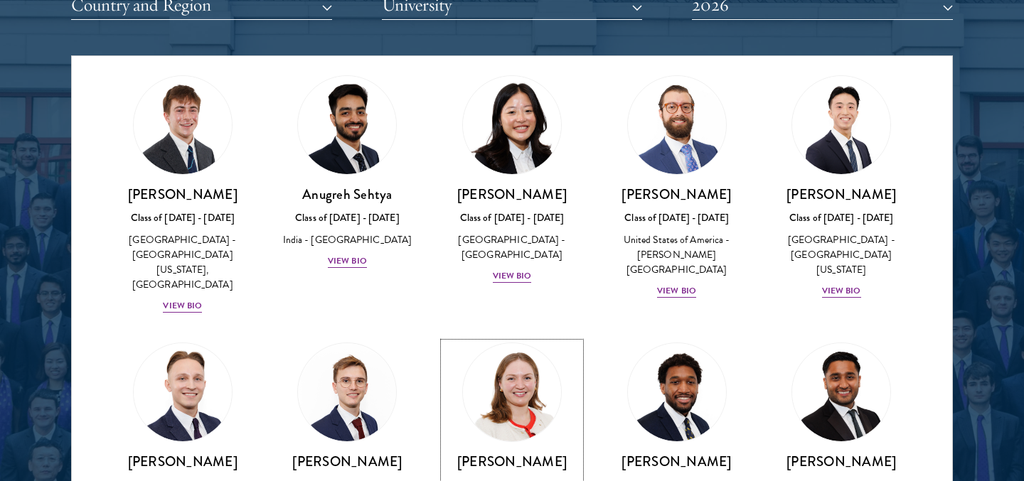
scroll to position [5941, 0]
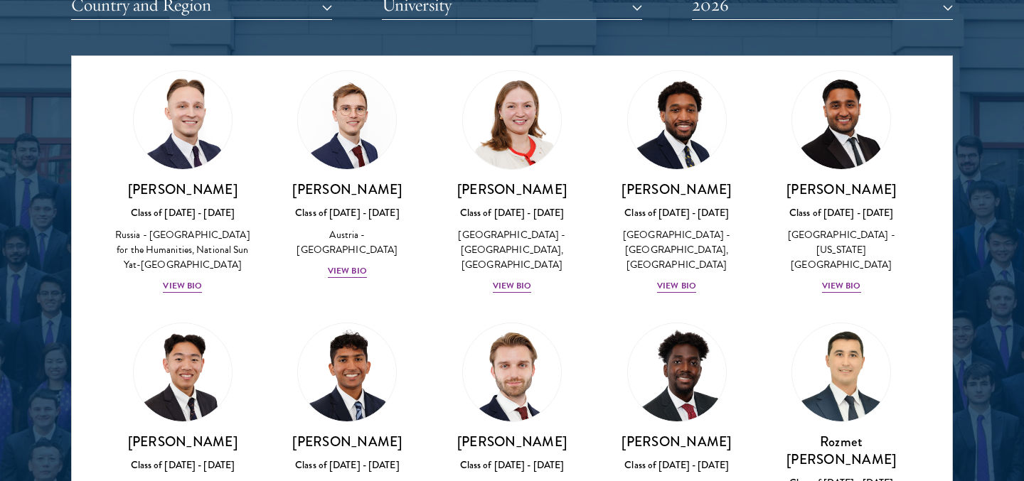
scroll to position [6239, 0]
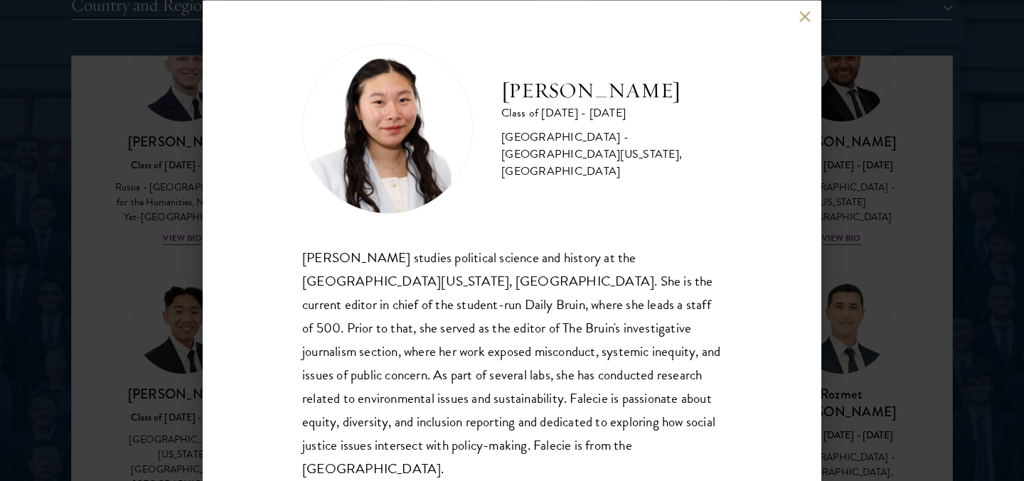
scroll to position [18, 0]
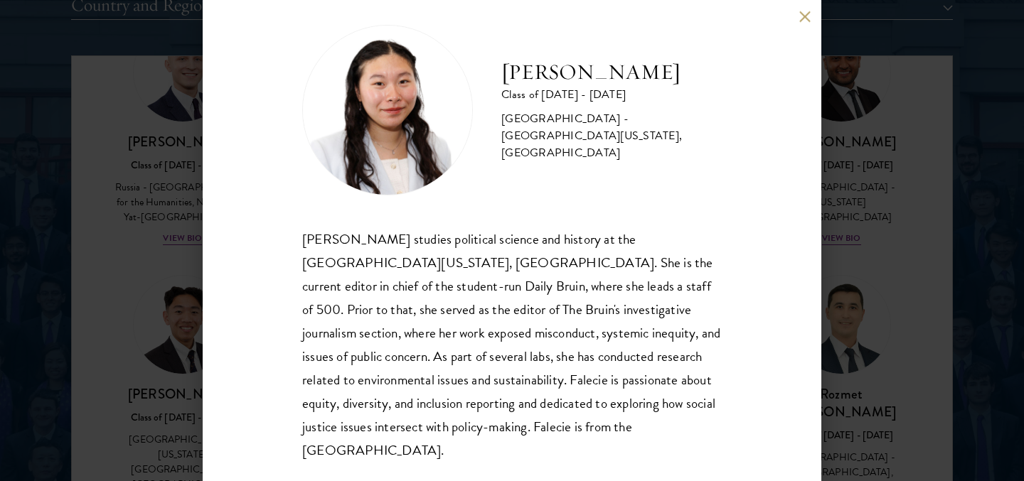
click at [165, 294] on div "[PERSON_NAME] Class of [DATE] - [DATE] [GEOGRAPHIC_DATA] - [GEOGRAPHIC_DATA][US…" at bounding box center [512, 240] width 1024 height 481
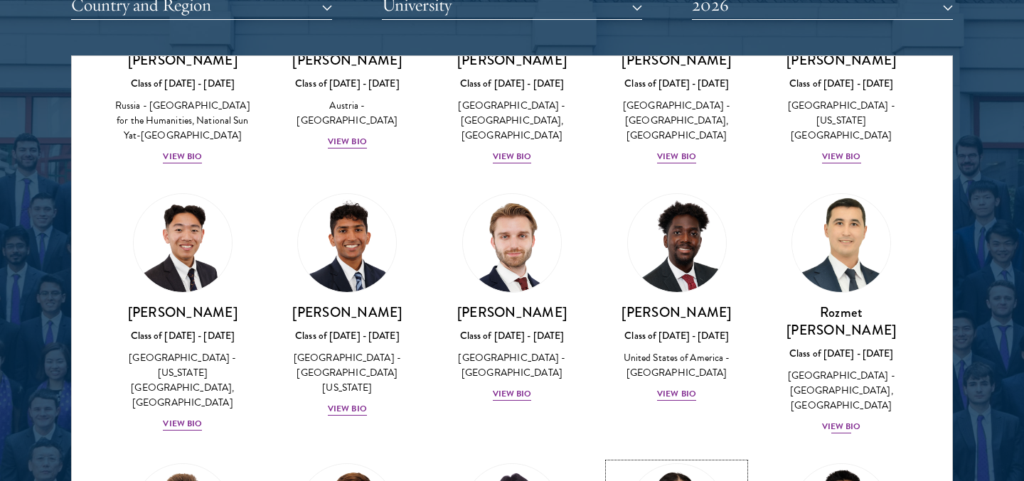
scroll to position [6330, 0]
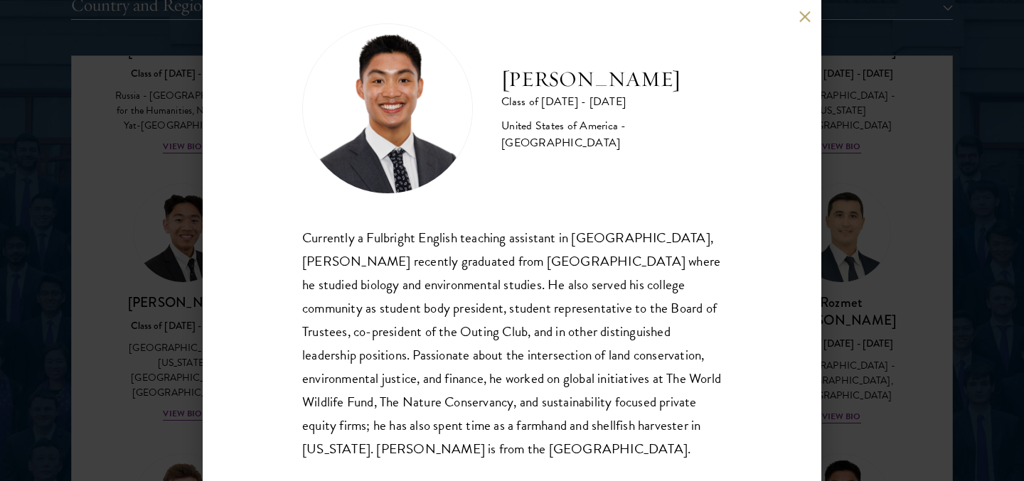
scroll to position [23, 0]
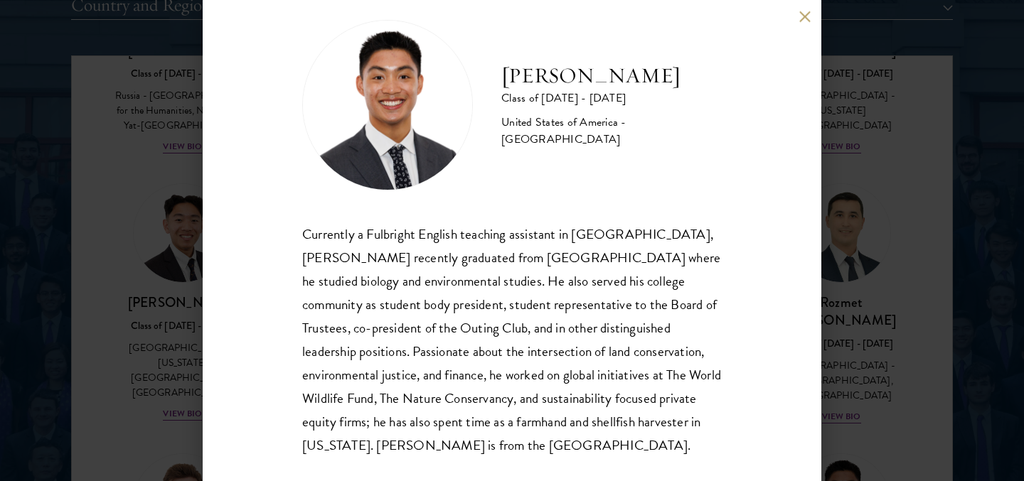
click at [827, 220] on div "[PERSON_NAME] Class of [DATE] - [DATE] [GEOGRAPHIC_DATA] - [GEOGRAPHIC_DATA] Cu…" at bounding box center [512, 240] width 1024 height 481
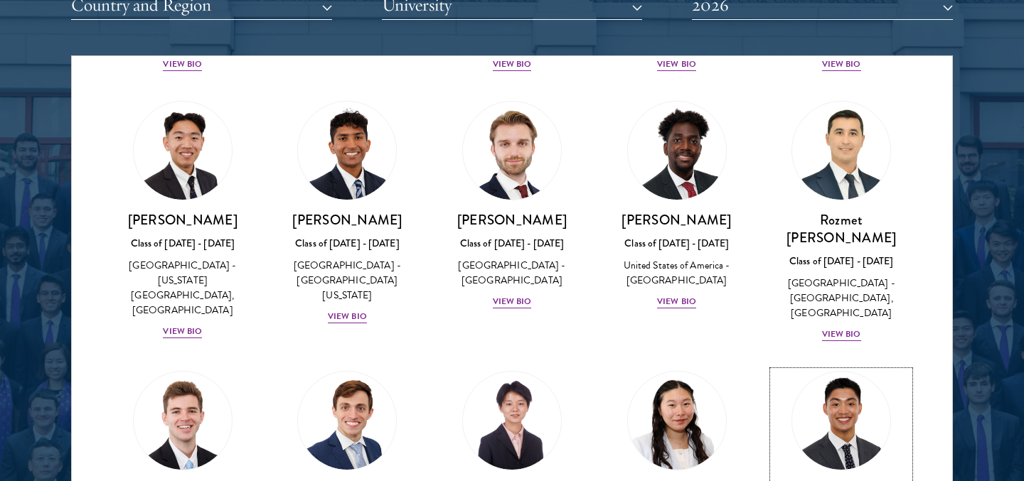
scroll to position [6412, 0]
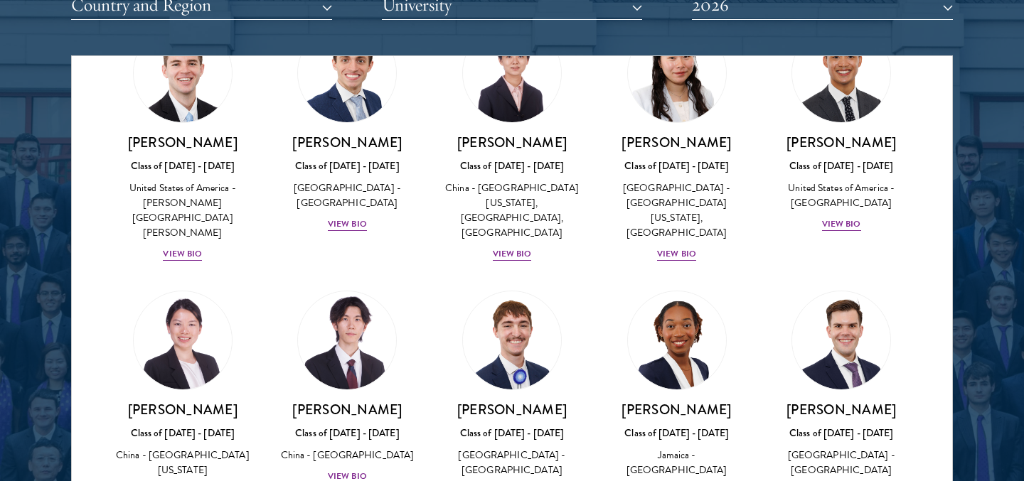
scroll to position [6761, 0]
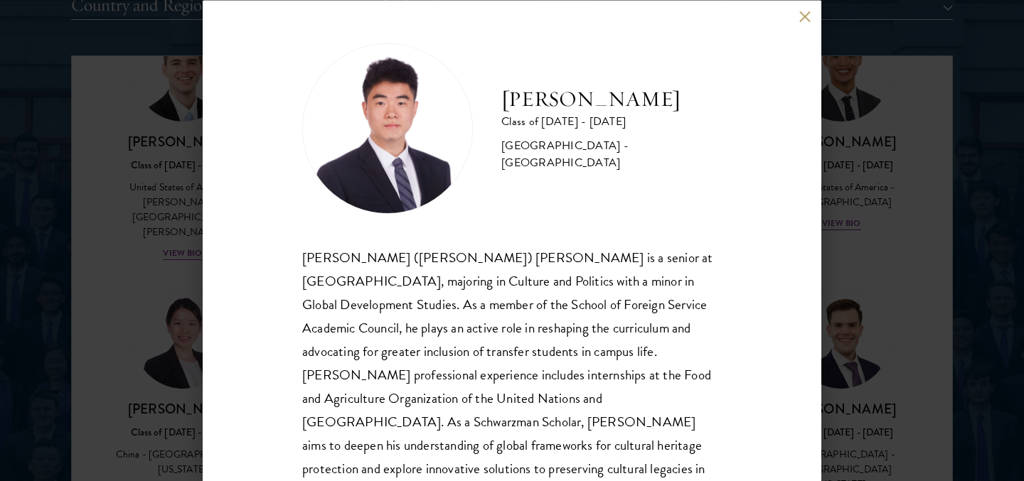
scroll to position [41, 0]
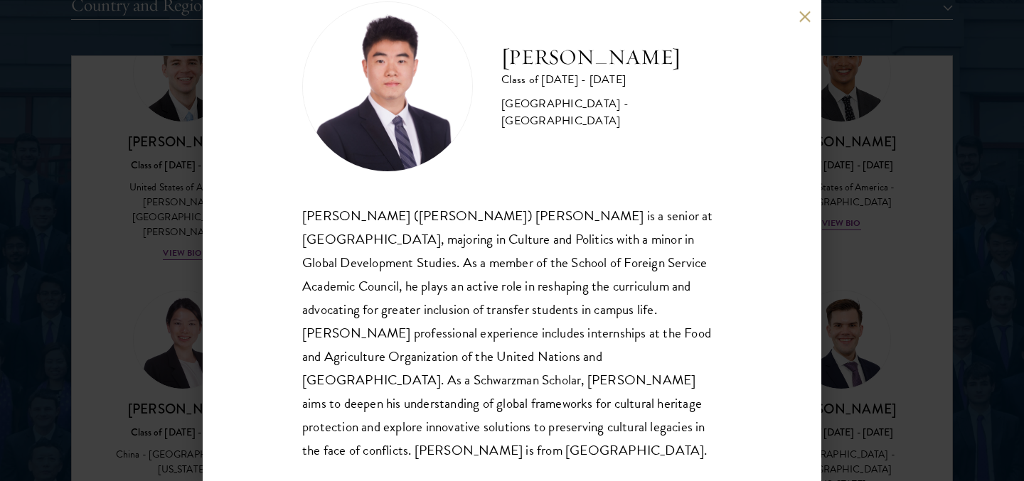
click at [244, 212] on div "[PERSON_NAME] Class of [DATE] - [DATE] [GEOGRAPHIC_DATA] - [GEOGRAPHIC_DATA] [P…" at bounding box center [512, 240] width 619 height 481
click at [807, 14] on button at bounding box center [804, 17] width 12 height 12
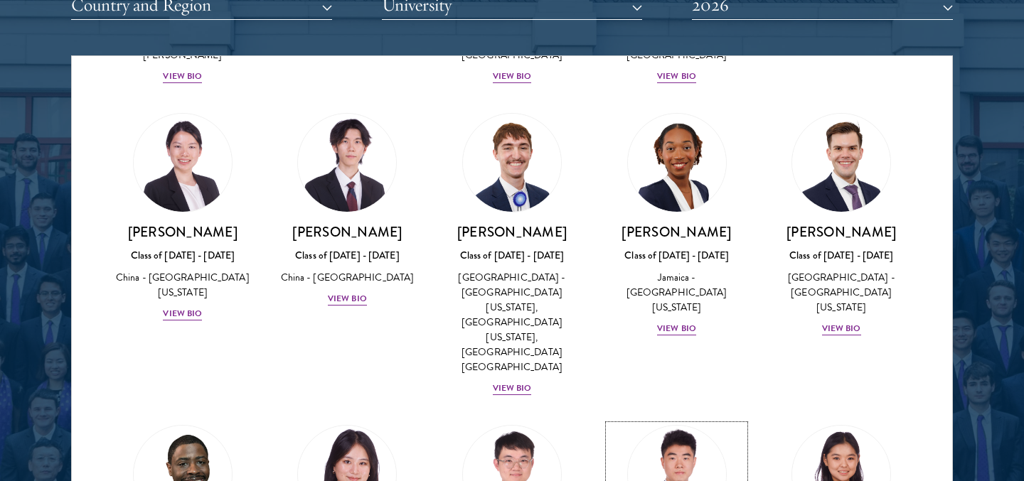
scroll to position [6945, 0]
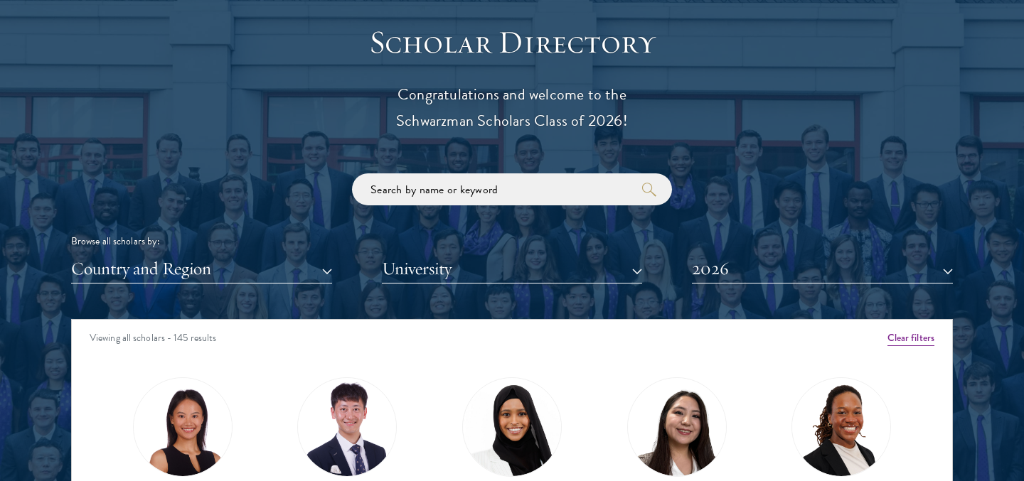
scroll to position [1600, 0]
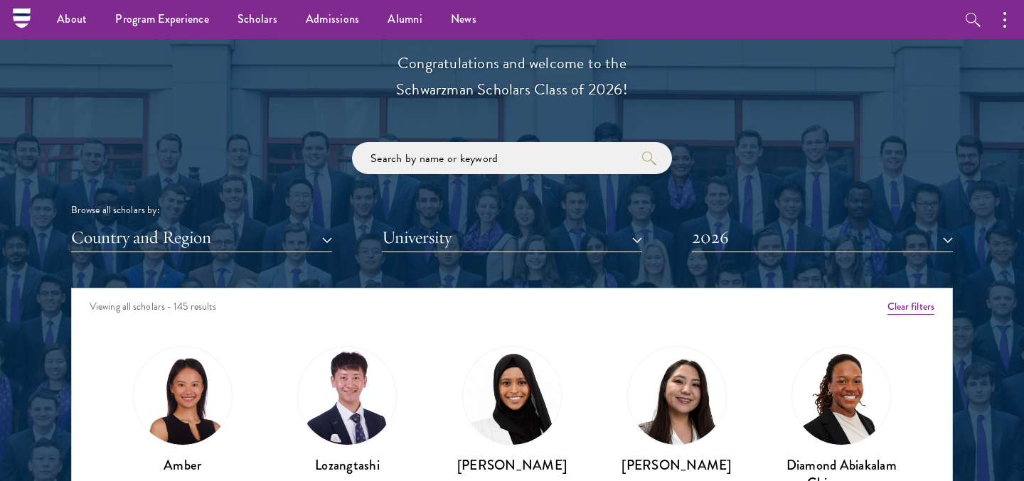
click at [766, 259] on div "Scholar Directory Congratulations and welcome to the Schwarzman Scholars Class …" at bounding box center [512, 352] width 882 height 723
click at [754, 240] on button "2026" at bounding box center [822, 237] width 261 height 29
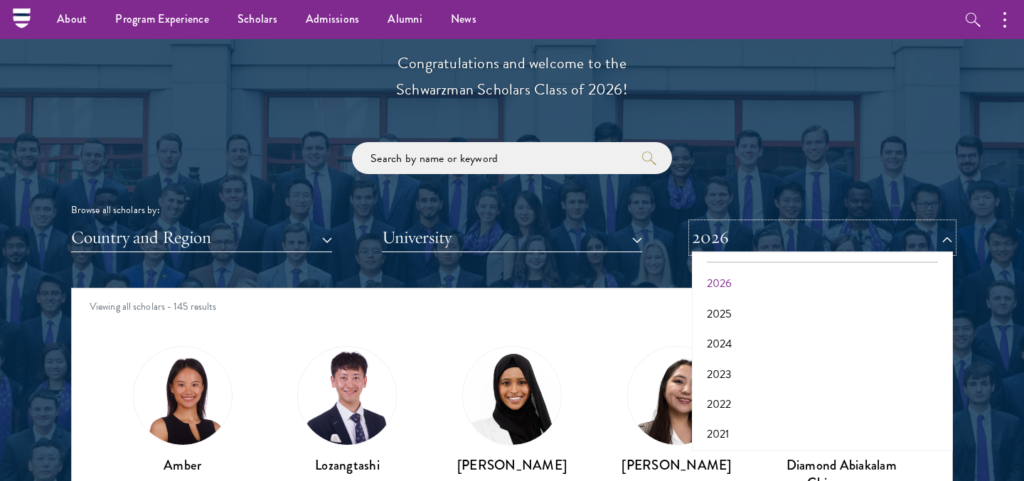
scroll to position [0, 0]
click at [738, 284] on button "All Years" at bounding box center [822, 272] width 252 height 30
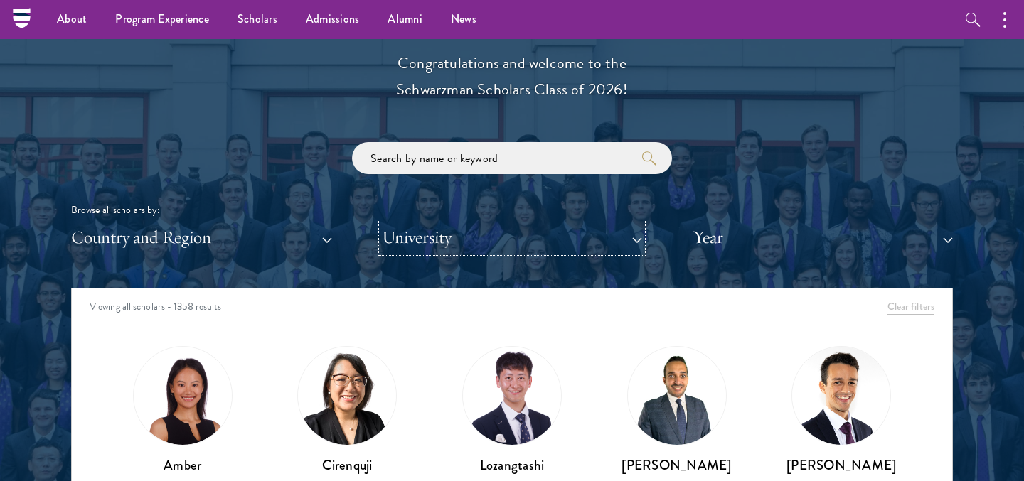
click at [545, 242] on button "University" at bounding box center [512, 237] width 261 height 29
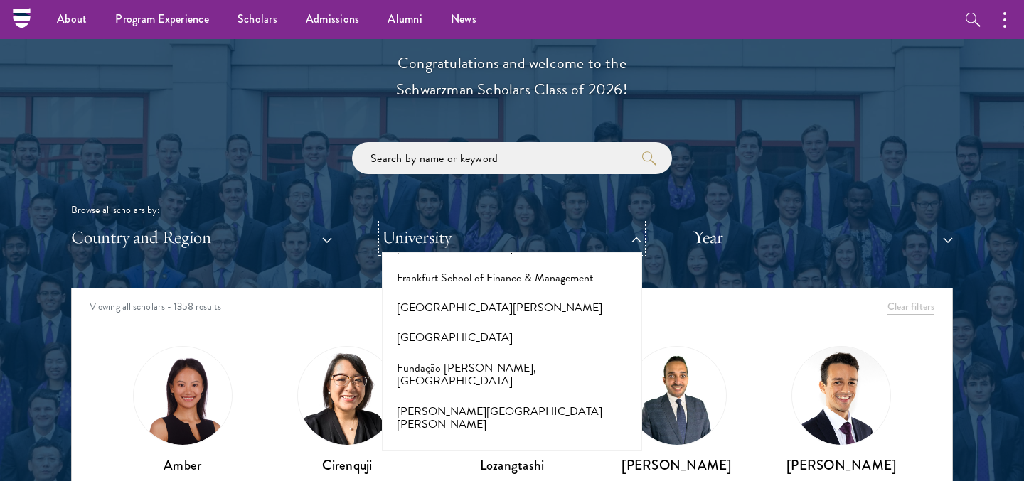
scroll to position [3125, 0]
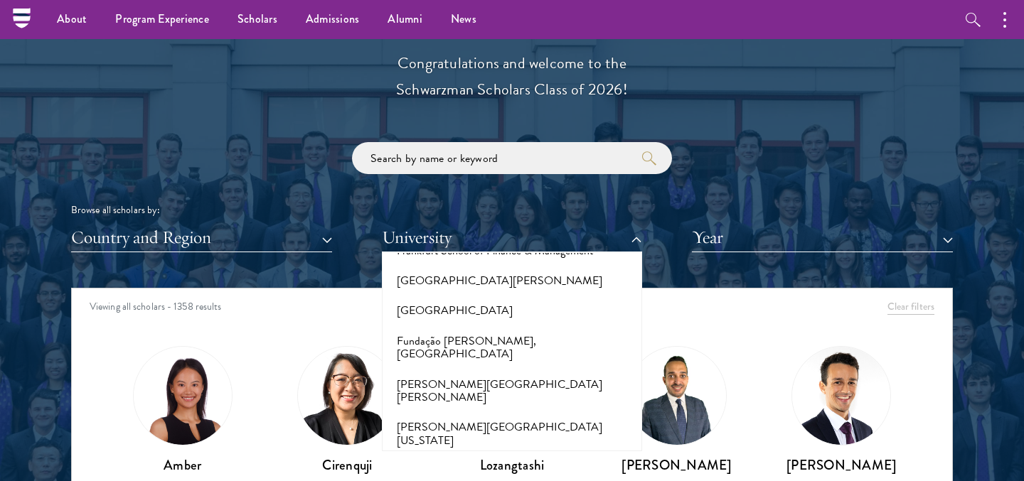
click at [473, 456] on button "[GEOGRAPHIC_DATA]" at bounding box center [512, 471] width 252 height 30
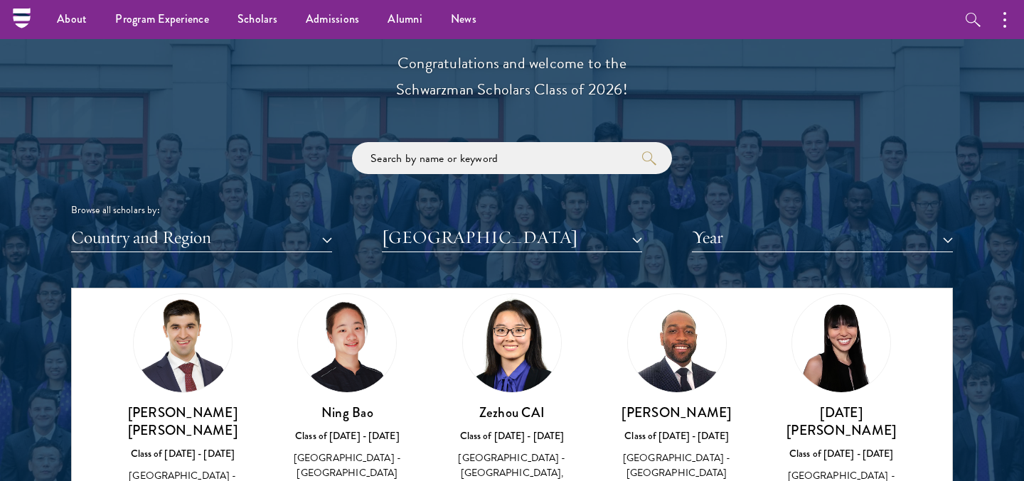
scroll to position [50, 0]
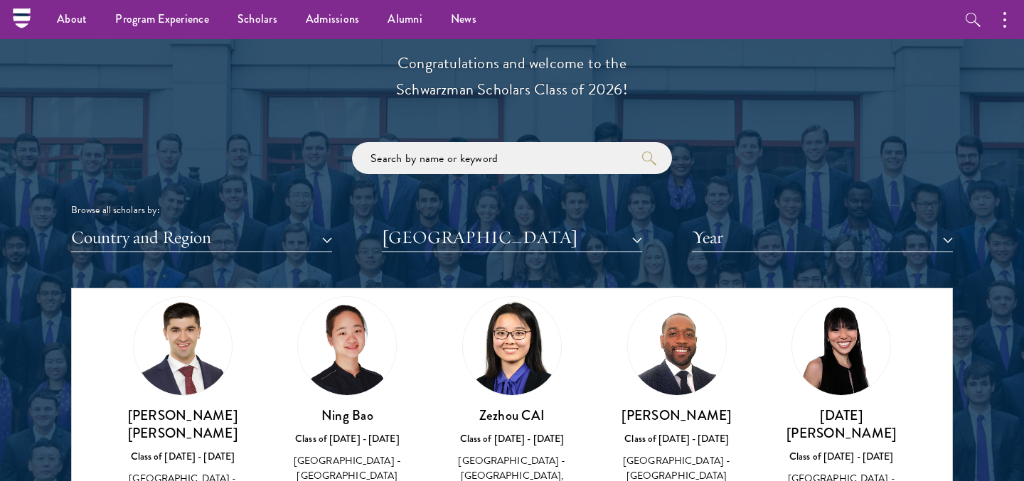
click at [769, 415] on div "[DATE] He Class of [DATE] - [DATE] [GEOGRAPHIC_DATA] - [GEOGRAPHIC_DATA]" at bounding box center [841, 399] width 165 height 235
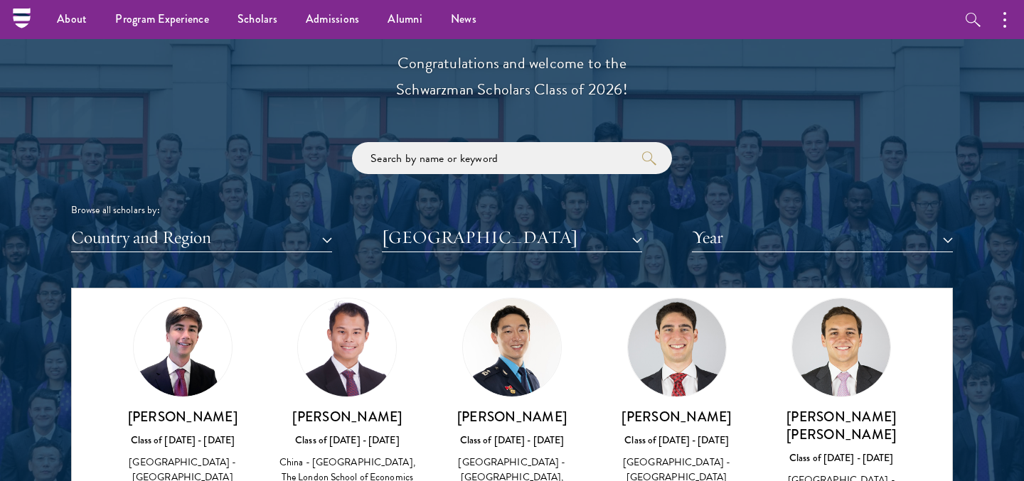
scroll to position [277, 0]
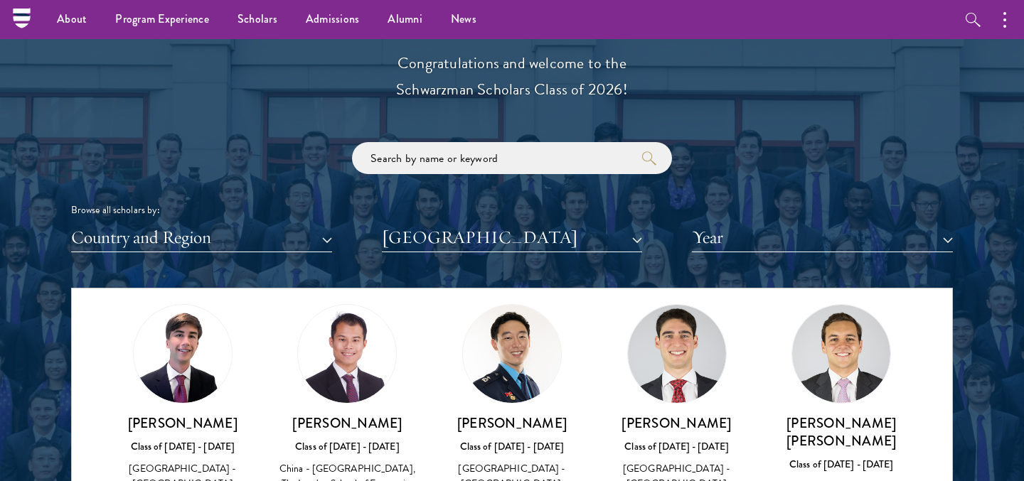
click at [181, 365] on img at bounding box center [183, 354] width 98 height 98
click at [172, 414] on h3 "[PERSON_NAME]" at bounding box center [182, 423] width 137 height 18
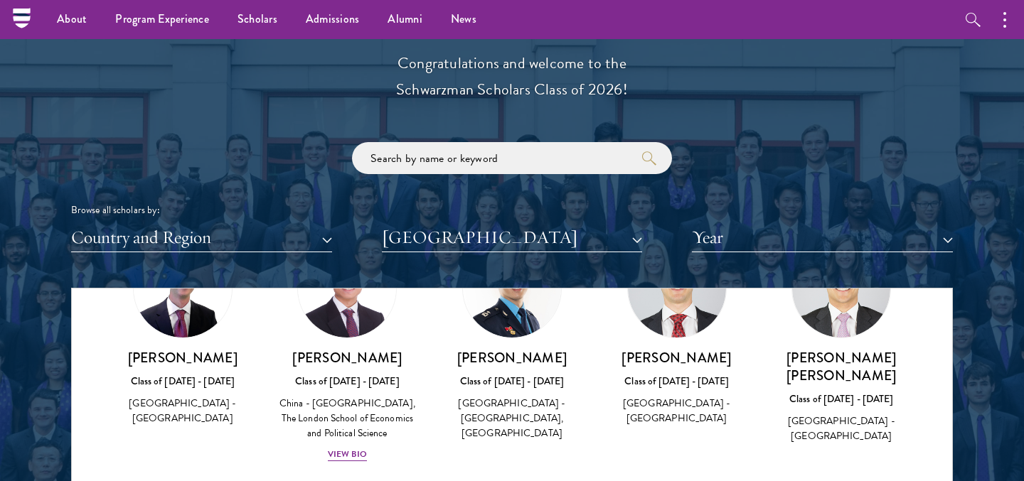
scroll to position [344, 0]
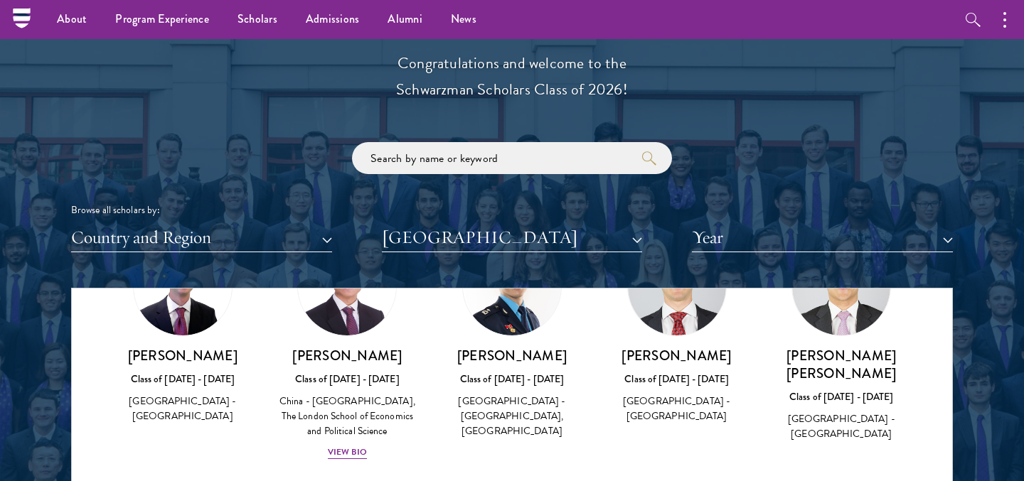
drag, startPoint x: 237, startPoint y: 336, endPoint x: 118, endPoint y: 336, distance: 118.7
click at [118, 347] on h3 "[PERSON_NAME]" at bounding box center [182, 356] width 137 height 18
copy h3 "[PERSON_NAME]"
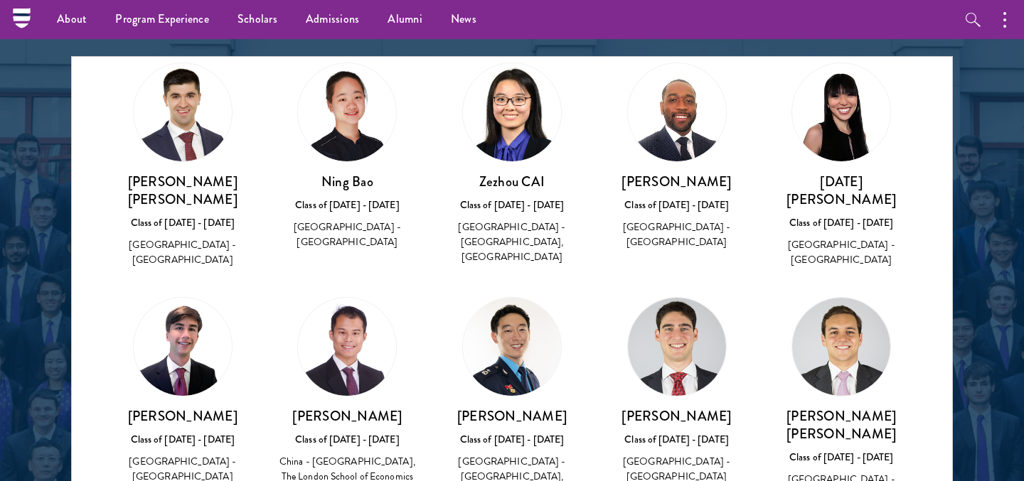
scroll to position [488, 0]
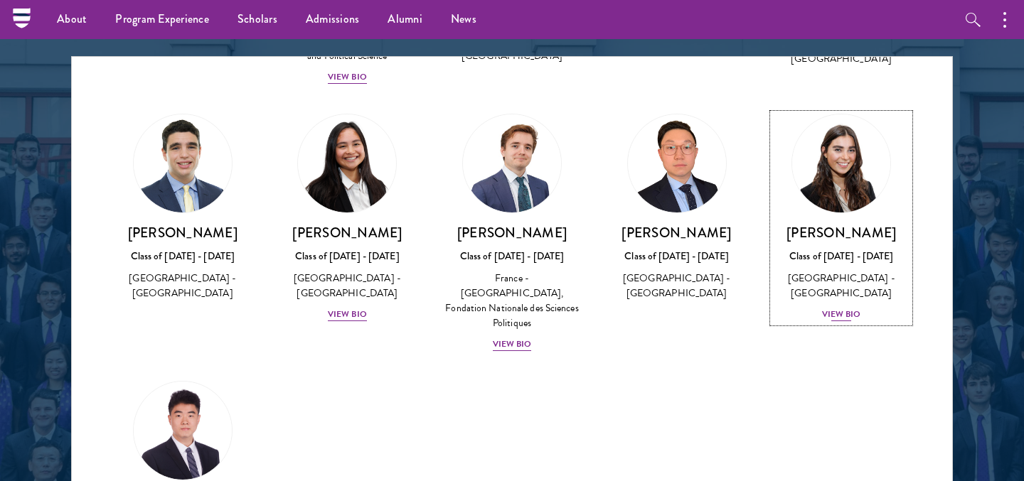
click at [830, 308] on div "View Bio" at bounding box center [841, 315] width 39 height 14
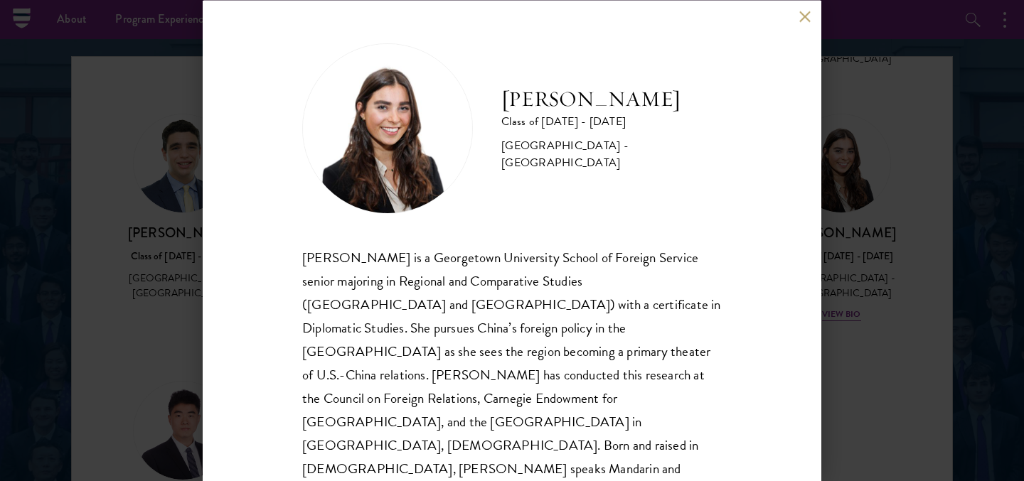
click at [852, 354] on div "[PERSON_NAME] Class of [DATE] - [DATE] [GEOGRAPHIC_DATA] - [GEOGRAPHIC_DATA] [P…" at bounding box center [512, 240] width 1024 height 481
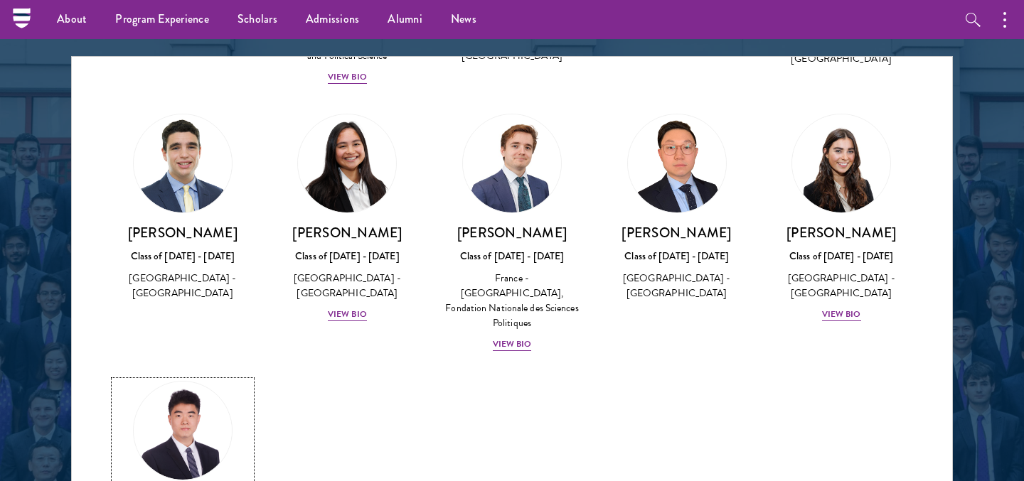
scroll to position [1832, 0]
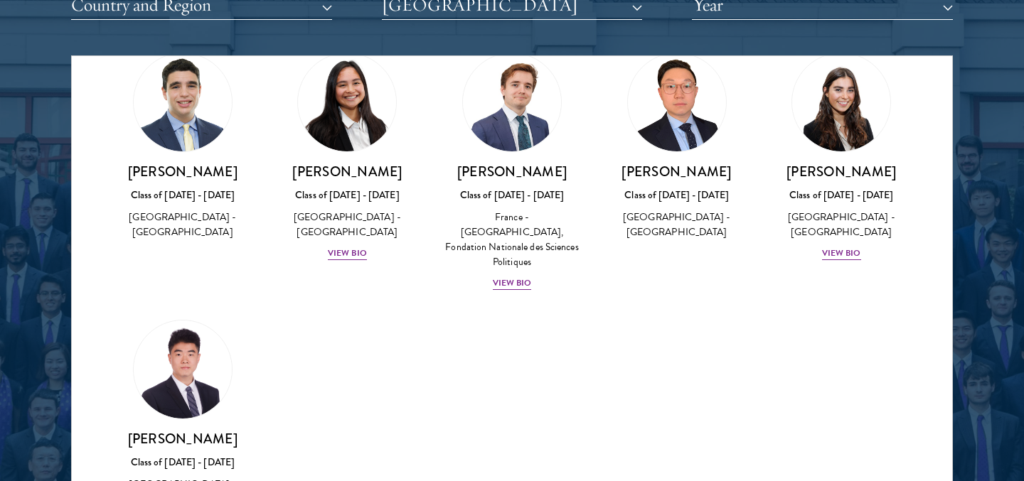
click at [616, 387] on div "Amber Class of [DATE] - [DATE] [GEOGRAPHIC_DATA] - [GEOGRAPHIC_DATA] View Bio C…" at bounding box center [512, 60] width 880 height 1024
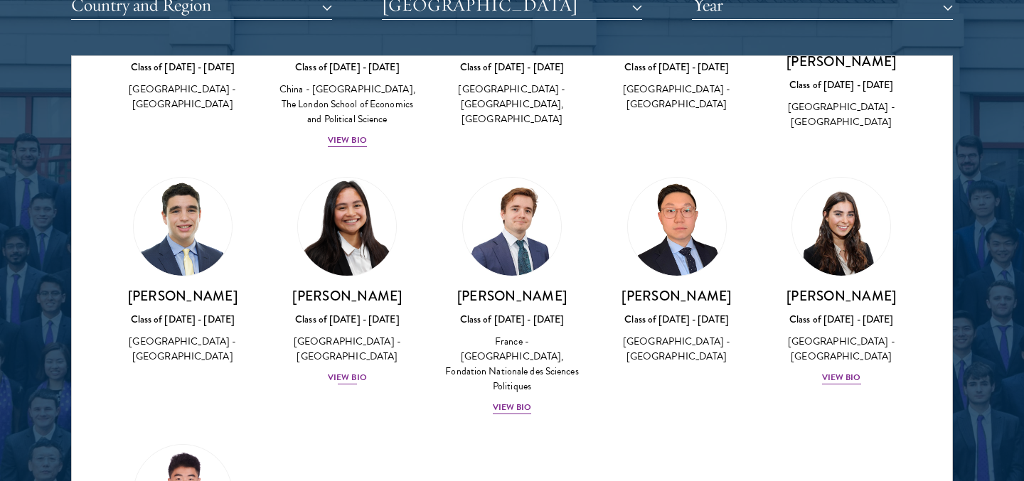
scroll to position [423, 0]
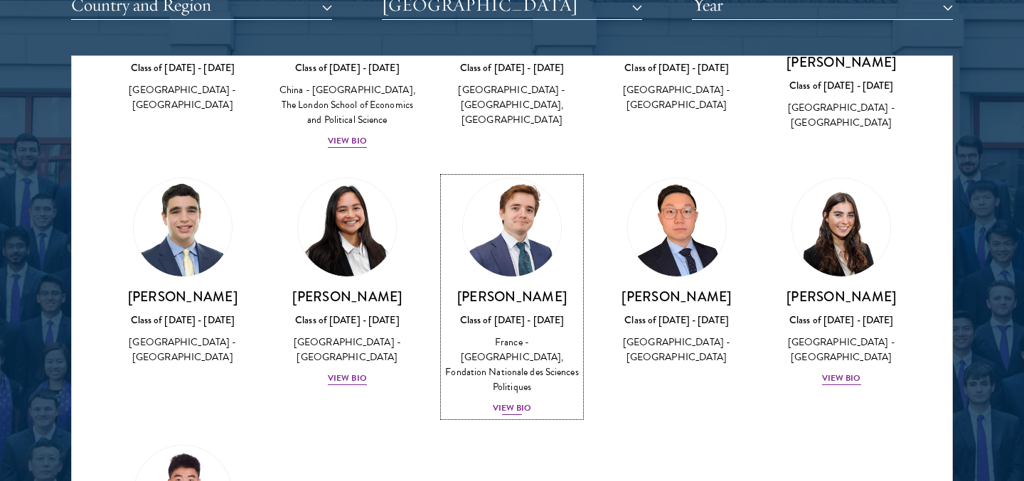
click at [522, 261] on link "[PERSON_NAME] Class of [DATE] - [DATE] [GEOGRAPHIC_DATA] - [GEOGRAPHIC_DATA], F…" at bounding box center [512, 297] width 137 height 239
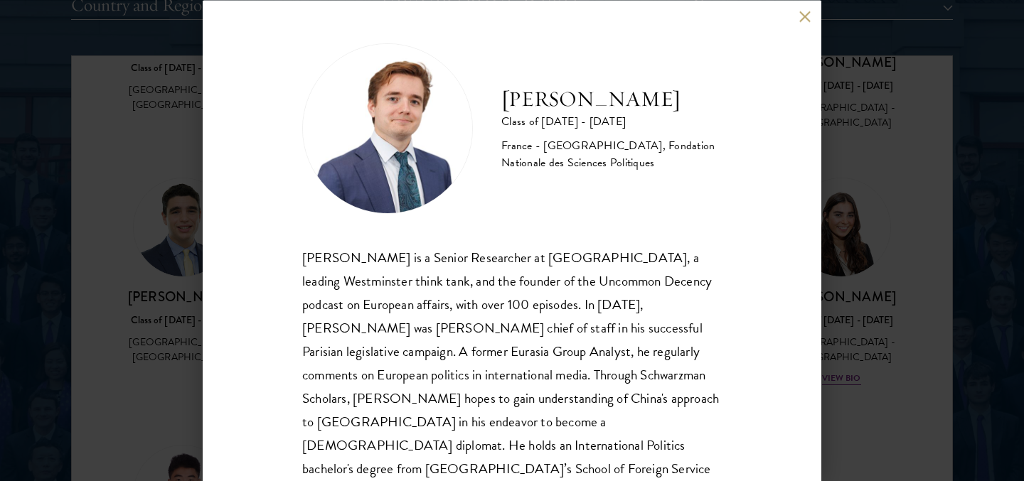
click at [804, 11] on button at bounding box center [804, 17] width 12 height 12
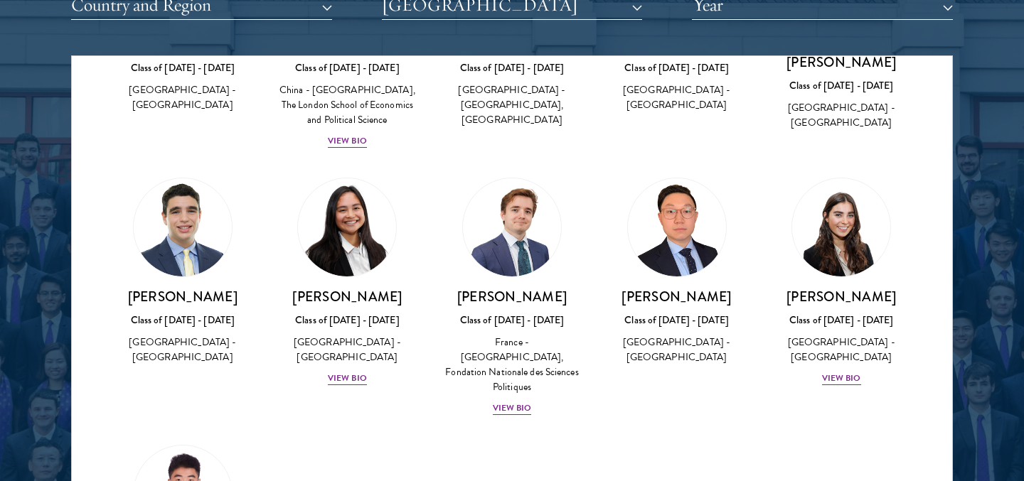
click at [405, 426] on div "Amber Class of [DATE] - [DATE] [GEOGRAPHIC_DATA] - [GEOGRAPHIC_DATA] View Bio C…" at bounding box center [512, 185] width 880 height 1024
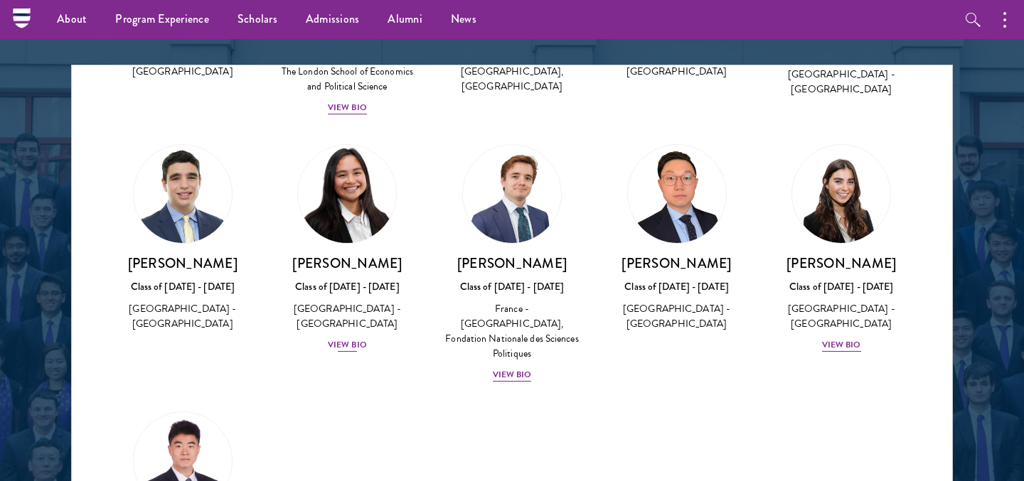
scroll to position [464, 0]
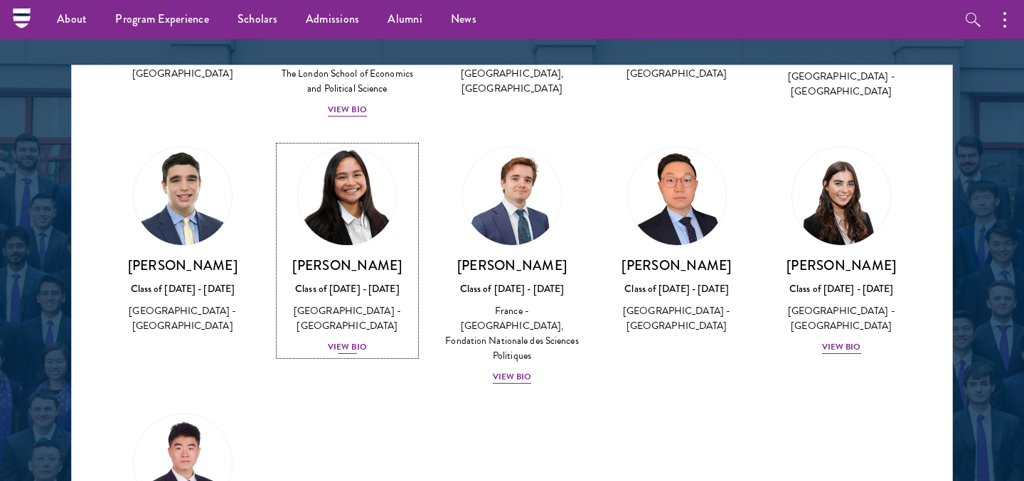
click at [348, 341] on div "View Bio" at bounding box center [347, 348] width 39 height 14
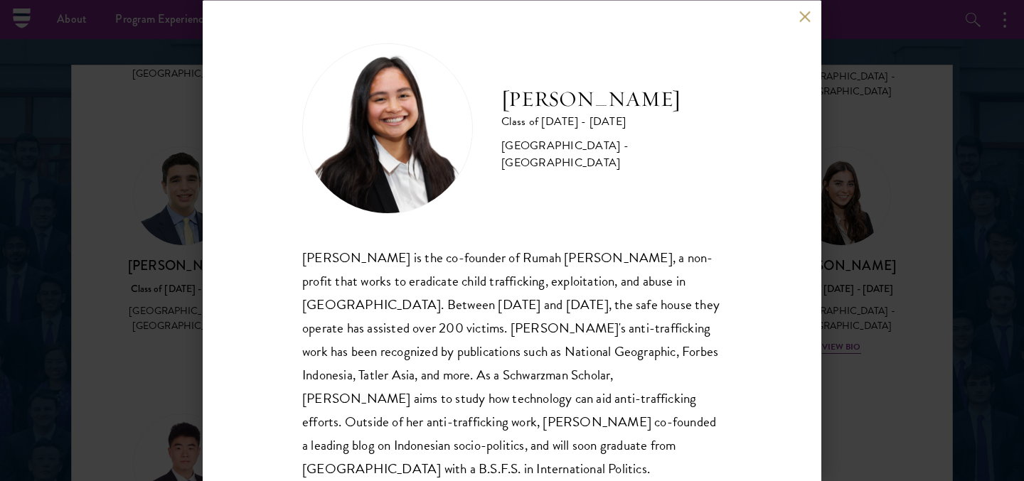
scroll to position [41, 0]
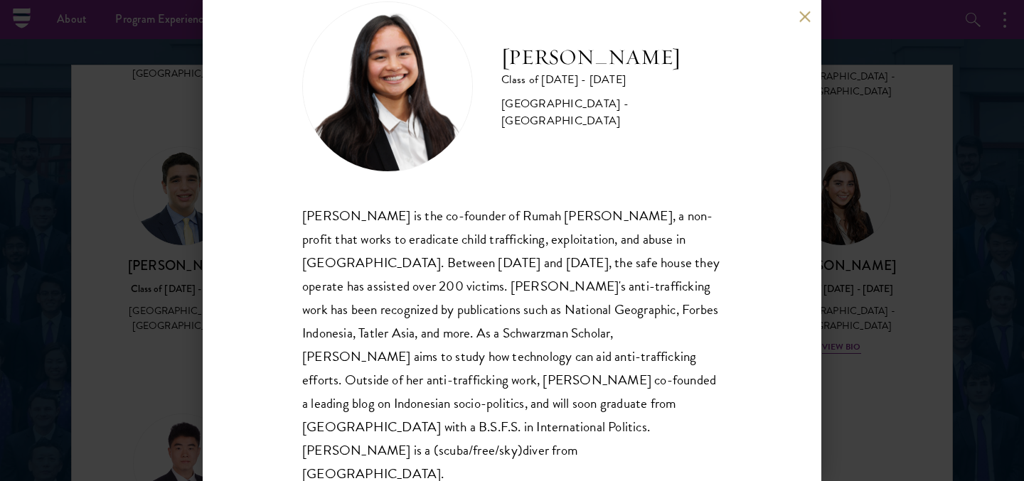
click at [181, 326] on div "[PERSON_NAME] Class of [DATE] - [DATE] [GEOGRAPHIC_DATA] - [GEOGRAPHIC_DATA] [P…" at bounding box center [512, 240] width 1024 height 481
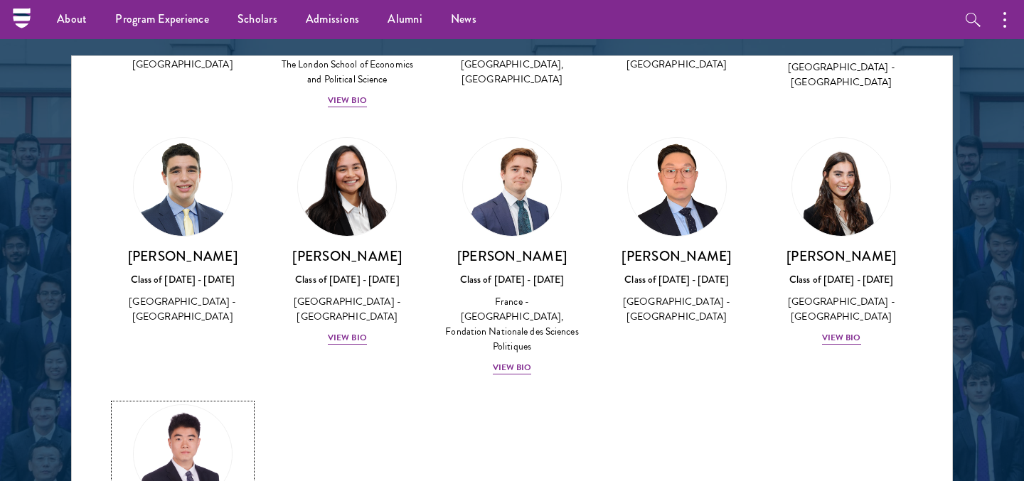
scroll to position [548, 0]
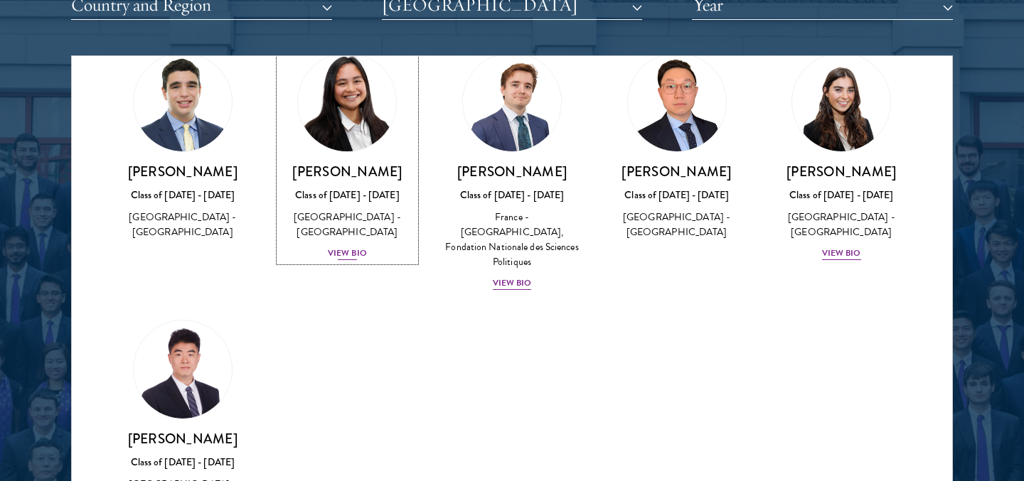
click at [412, 210] on div "[GEOGRAPHIC_DATA] - [GEOGRAPHIC_DATA]" at bounding box center [347, 225] width 137 height 30
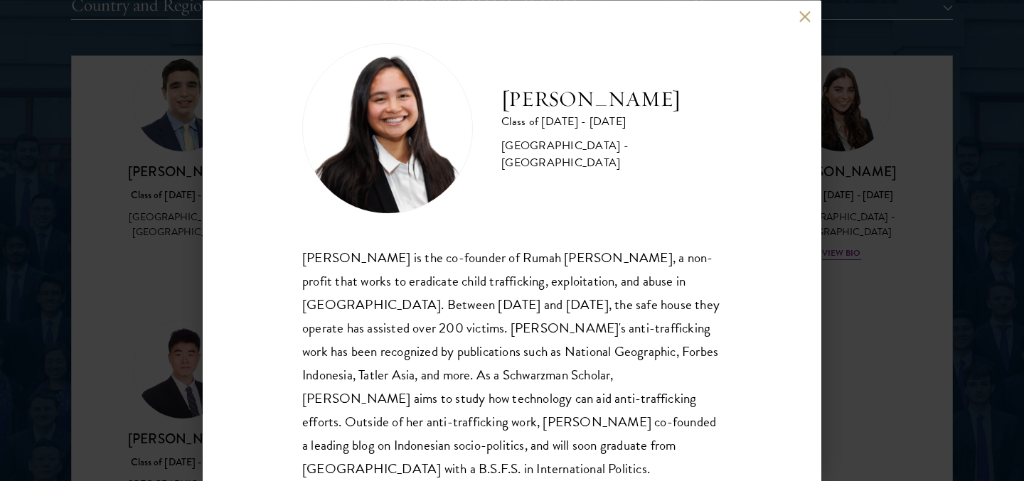
click at [196, 267] on div "[PERSON_NAME] Class of [DATE] - [DATE] [GEOGRAPHIC_DATA] - [GEOGRAPHIC_DATA] [P…" at bounding box center [512, 240] width 1024 height 481
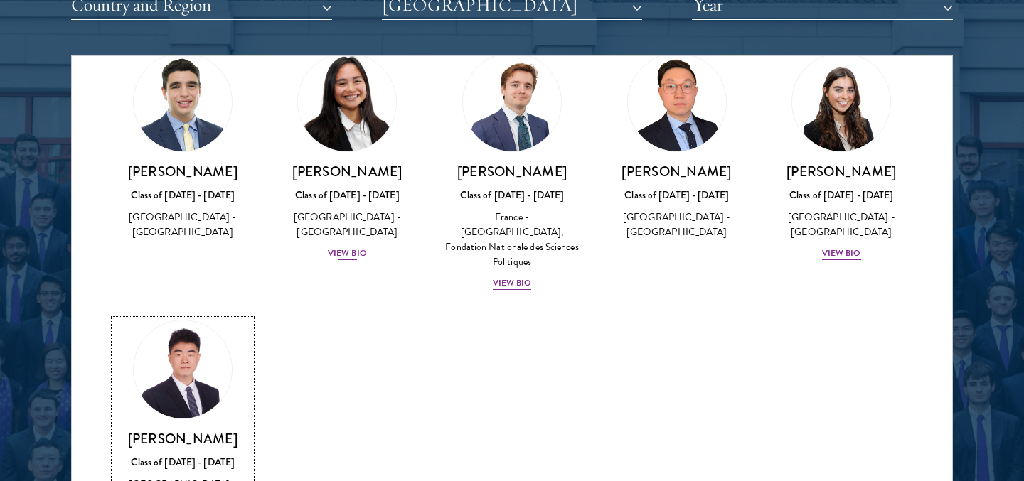
scroll to position [548, 0]
drag, startPoint x: 414, startPoint y: 147, endPoint x: 348, endPoint y: 308, distance: 173.7
click at [349, 309] on div "Amber Class of [DATE] - [DATE] [GEOGRAPHIC_DATA] - [GEOGRAPHIC_DATA] View Bio C…" at bounding box center [512, 60] width 880 height 1024
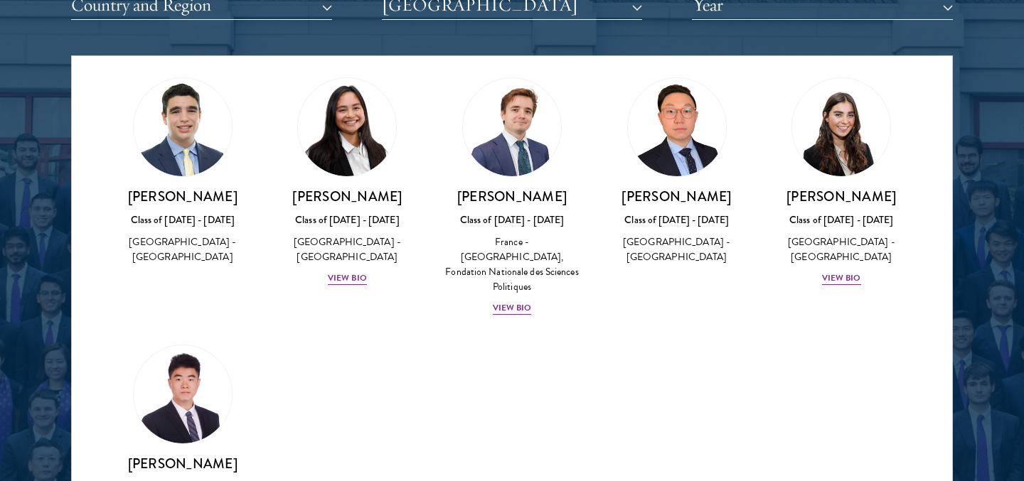
scroll to position [519, 0]
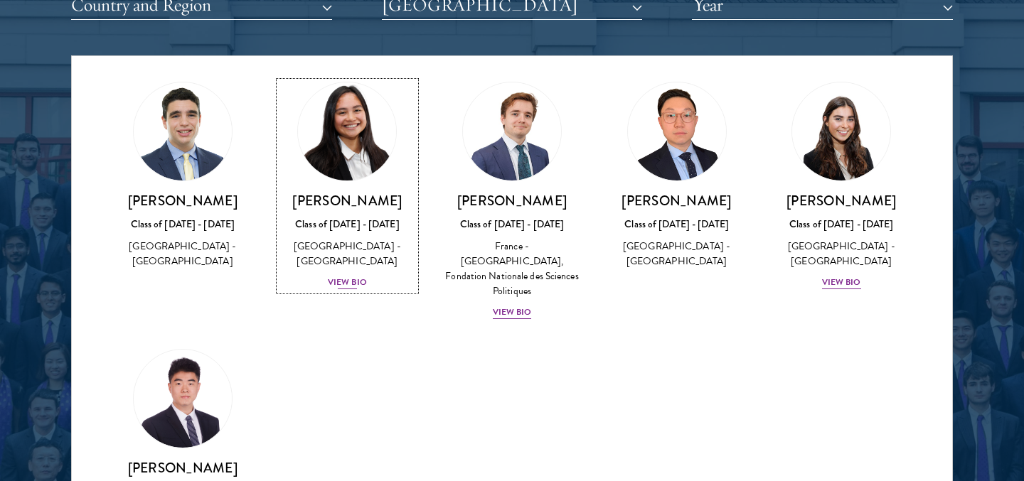
click at [385, 171] on link "[PERSON_NAME] Class of [DATE] - [DATE] [GEOGRAPHIC_DATA] - [GEOGRAPHIC_DATA] Vi…" at bounding box center [347, 186] width 137 height 209
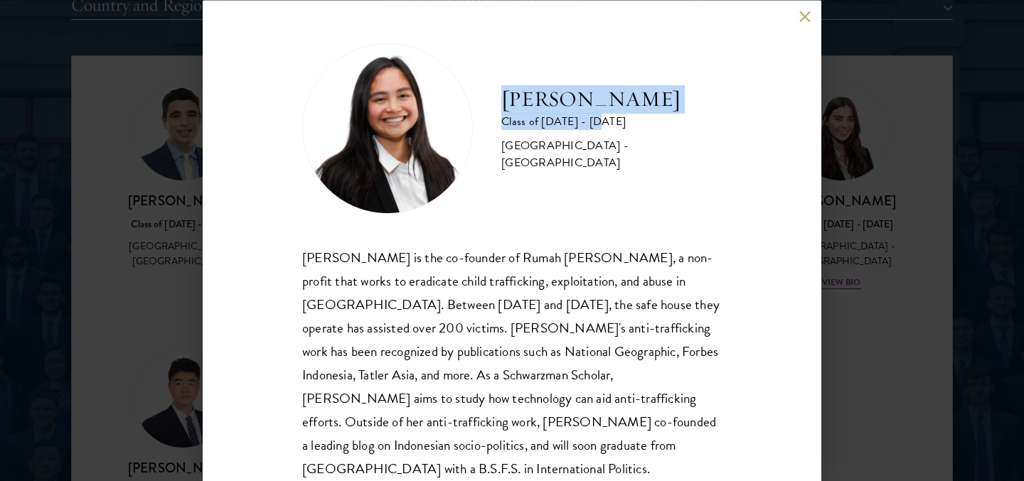
drag, startPoint x: 503, startPoint y: 105, endPoint x: 719, endPoint y: 122, distance: 217.5
click at [719, 122] on div "[PERSON_NAME] Class of [DATE] - [DATE] [GEOGRAPHIC_DATA] - [GEOGRAPHIC_DATA]" at bounding box center [511, 128] width 419 height 171
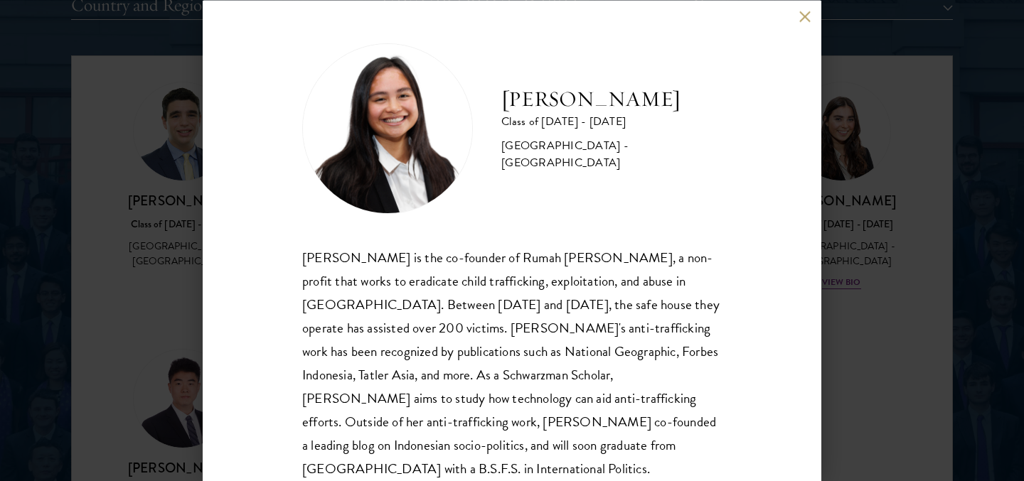
drag, startPoint x: 694, startPoint y: 109, endPoint x: 494, endPoint y: 109, distance: 199.8
click at [494, 109] on div "[PERSON_NAME] Class of [DATE] - [DATE] [GEOGRAPHIC_DATA] - [GEOGRAPHIC_DATA]" at bounding box center [511, 128] width 419 height 171
copy h2 "[PERSON_NAME]"
click at [806, 21] on button at bounding box center [804, 17] width 12 height 12
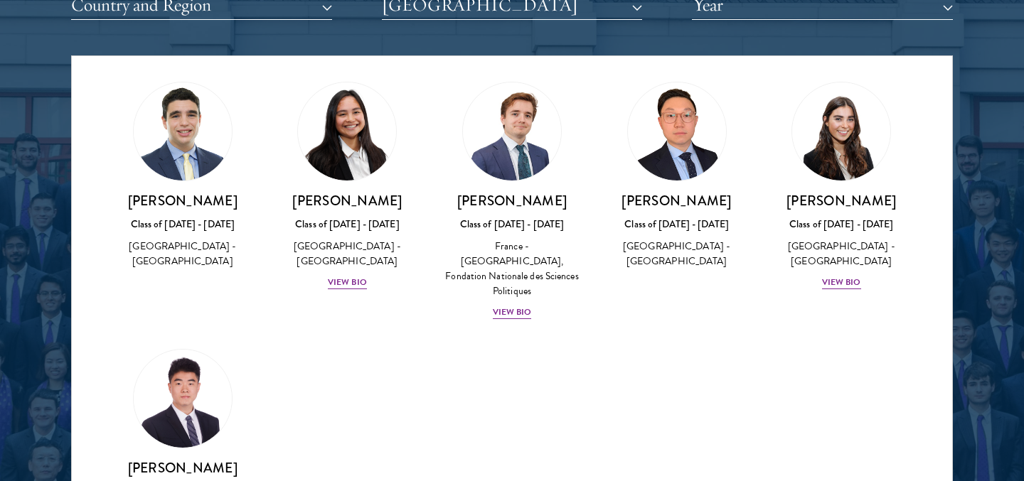
click at [646, 311] on div "Amber Class of [DATE] - [DATE] [GEOGRAPHIC_DATA] - [GEOGRAPHIC_DATA] View Bio C…" at bounding box center [512, 89] width 880 height 1024
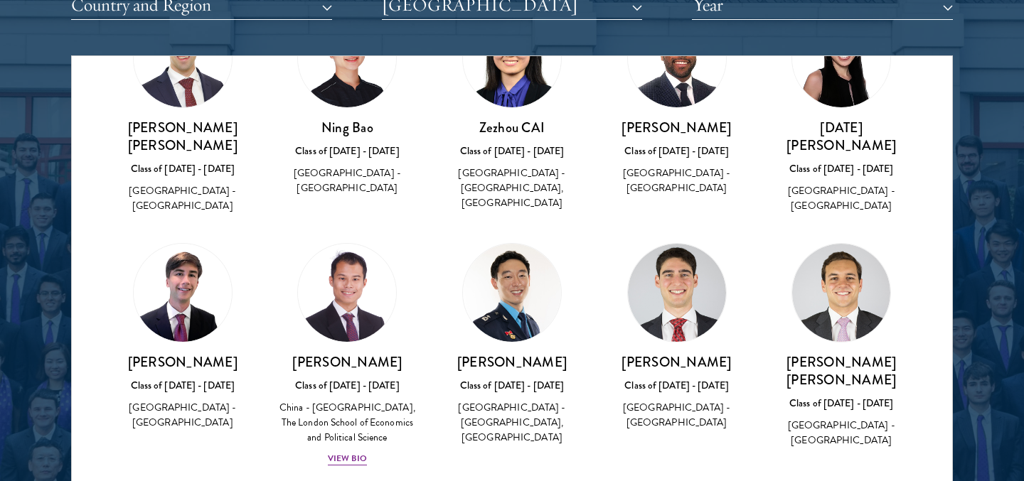
scroll to position [108, 0]
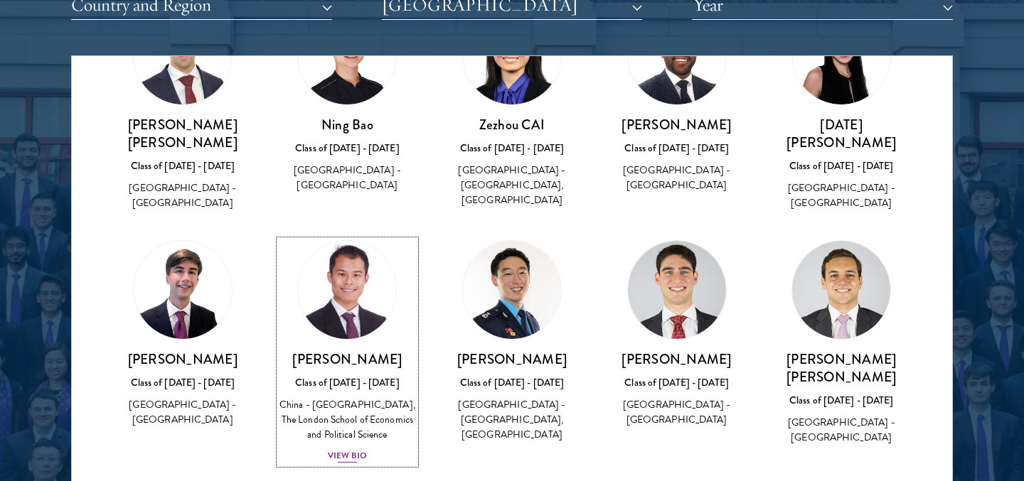
click at [331, 300] on img at bounding box center [347, 290] width 108 height 108
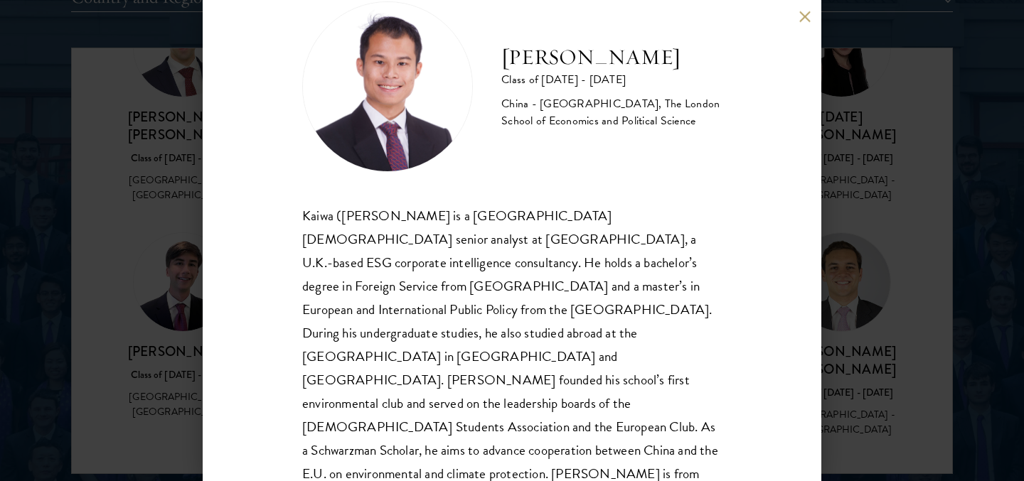
scroll to position [1841, 0]
click at [149, 188] on div "[PERSON_NAME] Class of [DATE] - [DATE] [GEOGRAPHIC_DATA] - [GEOGRAPHIC_DATA], T…" at bounding box center [512, 240] width 1024 height 481
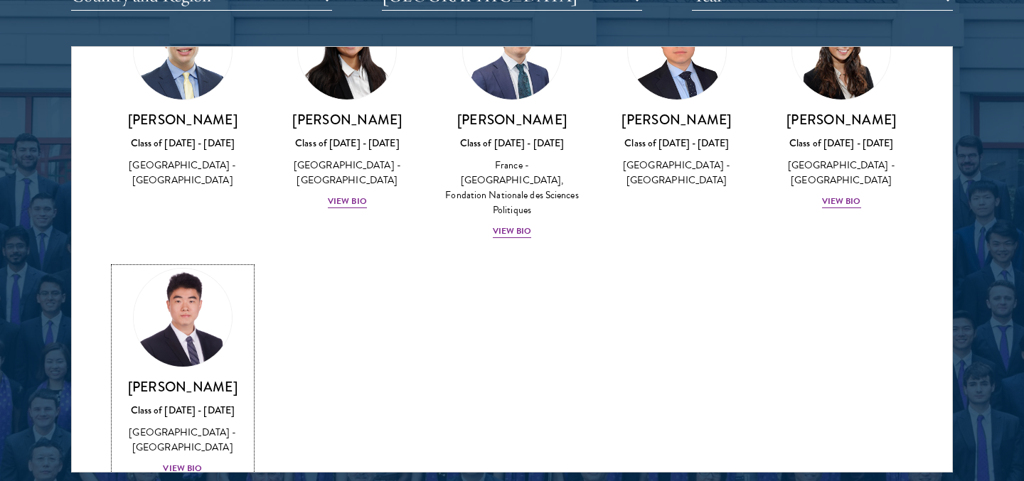
scroll to position [1874, 0]
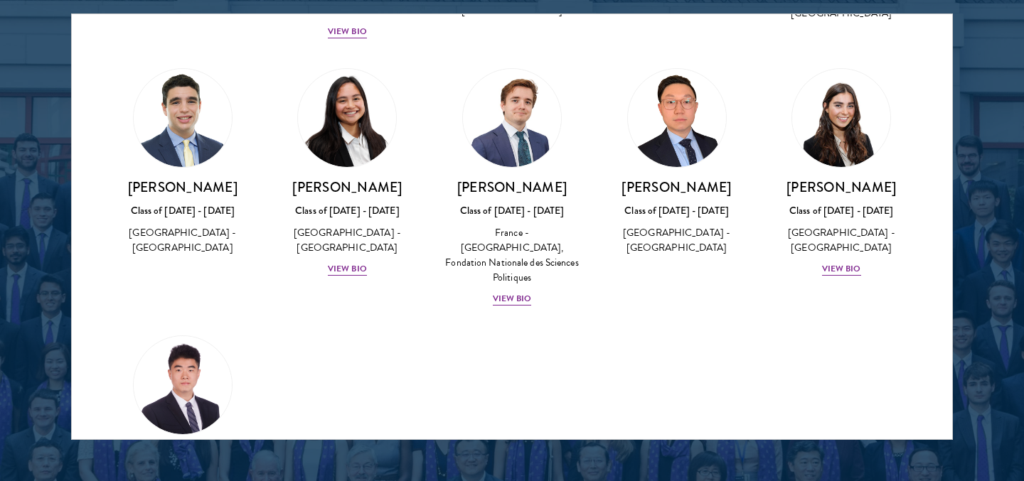
scroll to position [479, 0]
